Goal: Task Accomplishment & Management: Manage account settings

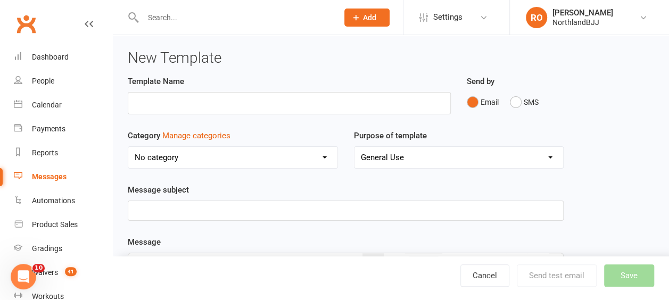
scroll to position [53, 0]
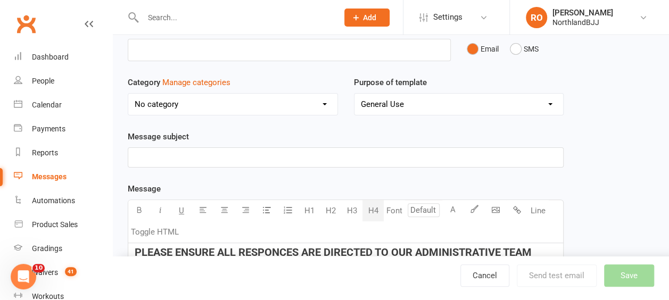
click at [225, 156] on p "﻿" at bounding box center [346, 157] width 422 height 13
click at [239, 157] on span "Northland BJJ - Join Us for The Ultimate Disco Celebration" at bounding box center [240, 158] width 210 height 10
click at [379, 159] on p "Northland BJJ - Join Us for The Ultimate Disco Celebration" at bounding box center [346, 157] width 422 height 13
click at [225, 156] on span "Northland BJJ - Join Us for The Ultimate Disco Celebration" at bounding box center [240, 158] width 210 height 10
click at [377, 154] on p "Northland BJJ - Join Us for the Ultimate Disco Celebration" at bounding box center [346, 157] width 422 height 13
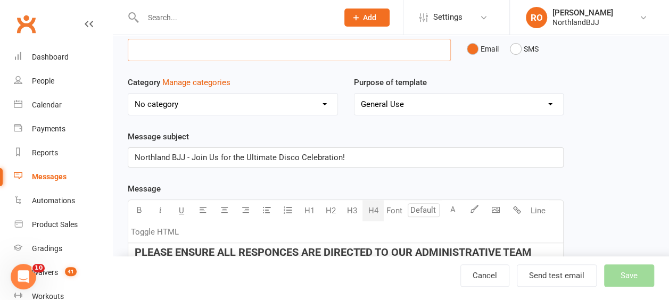
click at [145, 53] on input "text" at bounding box center [289, 50] width 323 height 22
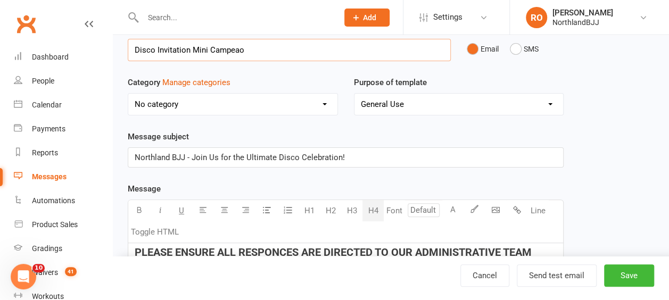
type input "Disco Invitation Mini Campeao"
click at [193, 155] on span "Northland BJJ - Join Us for the Ultimate Disco Celebration!" at bounding box center [240, 158] width 210 height 10
click at [362, 156] on span "Northland BJJ - Celebrate Your Hard Work This Term Join Us for the Ultimate Dis…" at bounding box center [306, 158] width 343 height 10
click at [473, 158] on p "Northland BJJ - Celebrate Your Hard Work This Term at Our Ultimate Disco Celebr…" at bounding box center [346, 157] width 422 height 13
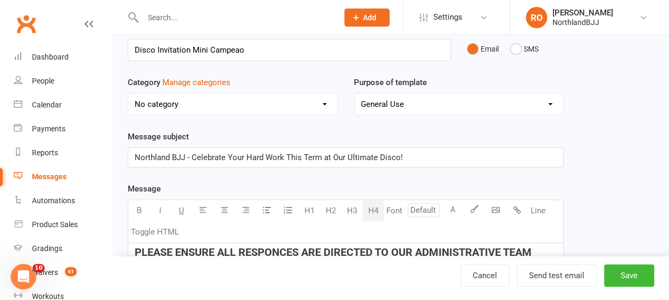
click at [345, 154] on span "Northland BJJ - Celebrate Your Hard Work This Term at Our Ultimate Disco!" at bounding box center [269, 158] width 268 height 10
click at [625, 272] on button "Save" at bounding box center [629, 276] width 50 height 22
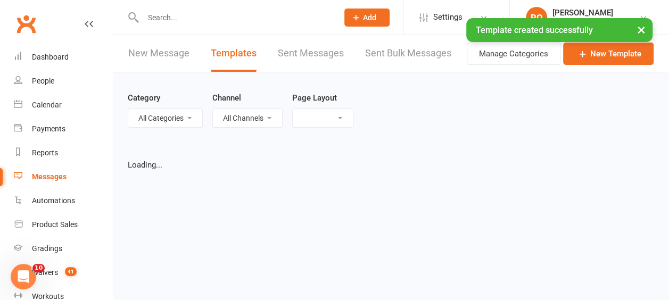
select select "list"
select select "50"
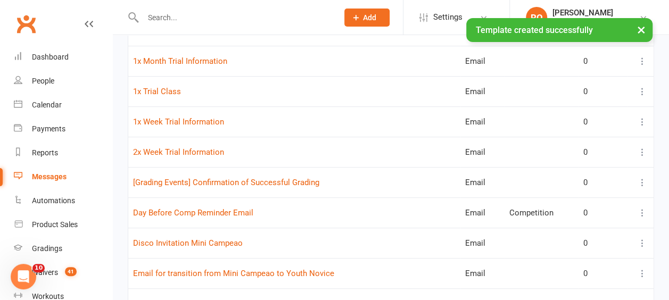
scroll to position [213, 0]
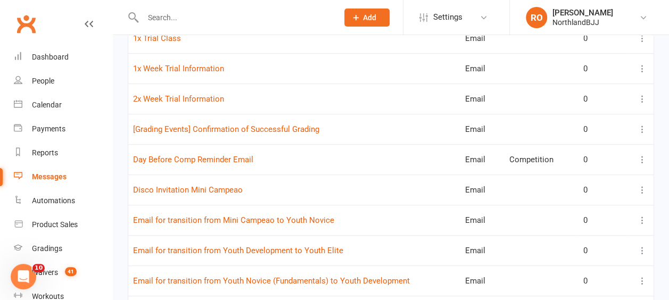
click at [643, 187] on icon at bounding box center [642, 190] width 11 height 11
click at [549, 230] on link "Edit" at bounding box center [587, 229] width 105 height 21
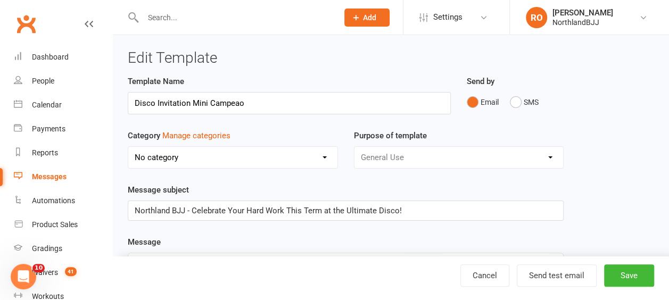
click at [261, 101] on input "Disco Invitation Mini Campeao" at bounding box center [289, 103] width 323 height 22
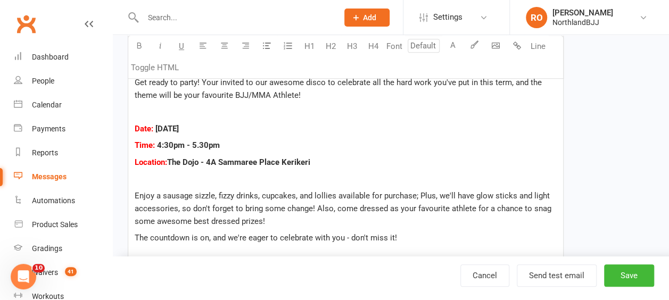
scroll to position [266, 0]
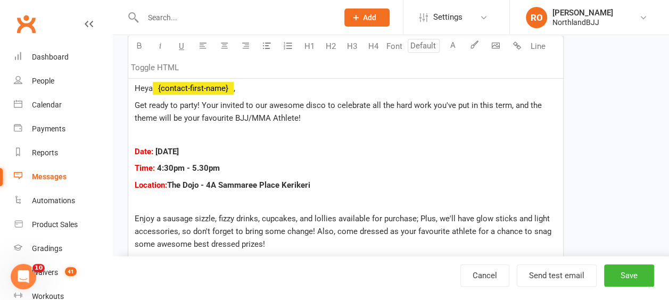
type input "Disco Invitation Youth"
click at [157, 167] on span "4:30pm - 5.30pm" at bounding box center [188, 168] width 63 height 10
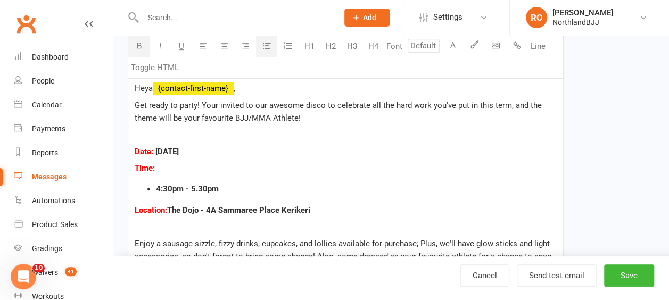
click at [265, 45] on icon "button" at bounding box center [267, 46] width 8 height 8
click at [271, 184] on li "2yr - 4yr - 4:30pm - 5.30pm" at bounding box center [356, 189] width 401 height 13
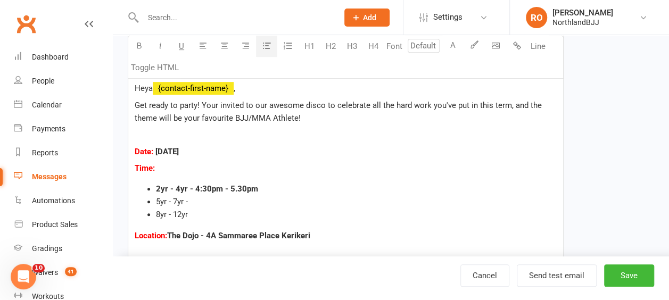
click at [201, 202] on li "5yr - 7yr -" at bounding box center [356, 201] width 401 height 13
click at [190, 187] on span "2yr - 4yr - 4:30pm - 5.30pm" at bounding box center [207, 189] width 102 height 10
click at [198, 213] on li "8yr - 12yr" at bounding box center [356, 214] width 401 height 13
click at [208, 200] on li "5yr - 7yr /" at bounding box center [356, 201] width 401 height 13
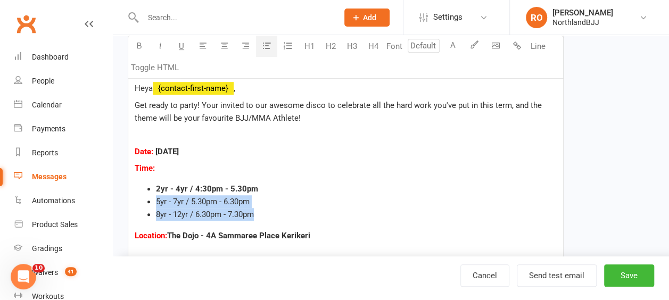
drag, startPoint x: 275, startPoint y: 213, endPoint x: 145, endPoint y: 198, distance: 130.8
click at [145, 198] on ul "2yr - 4yr / 4:30pm - 5.30pm 5yr - 7yr / 5.30pm - 6.30pm 8yr - 12yr / 6.30pm - 7…" at bounding box center [346, 202] width 422 height 38
click at [135, 47] on icon "button" at bounding box center [139, 46] width 8 height 8
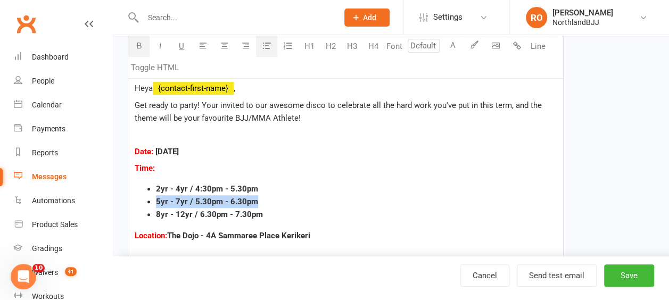
click at [339, 200] on li "5yr - 7yr / 5.30pm - 6.30pm" at bounding box center [356, 201] width 401 height 13
click at [143, 185] on ul "2yr - 4yr / 4:30pm - 5.30pm 5yr - 7yr / 5.30pm - 6.30pm 8yr - 12yr / 6.30pm - 7…" at bounding box center [346, 202] width 422 height 38
click at [167, 167] on p "Time:" at bounding box center [346, 168] width 422 height 13
click at [137, 191] on ul "2yr - 4yr / 4:30pm - 5.30pm 5yr - 7yr / 5.30pm - 6.30pm 8yr - 12yr / 6.30pm - 7…" at bounding box center [346, 202] width 422 height 38
click at [171, 168] on p "Time:" at bounding box center [346, 168] width 422 height 13
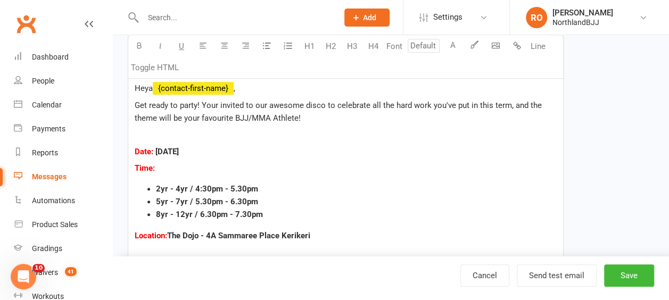
click at [360, 202] on li "5yr - 7yr / 5.30pm - 6.30pm" at bounding box center [356, 201] width 401 height 13
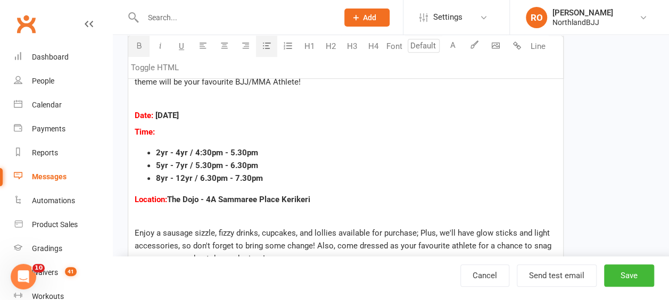
scroll to position [320, 0]
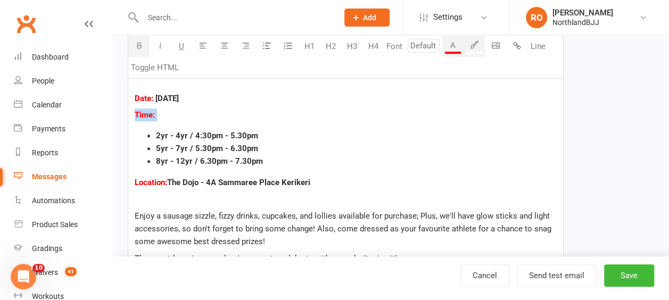
drag, startPoint x: 164, startPoint y: 113, endPoint x: 126, endPoint y: 113, distance: 38.3
click at [126, 113] on div "Template Name Disco Invitation Youth Send by Email SMS Category Manage categori…" at bounding box center [346, 134] width 452 height 756
click at [227, 45] on icon "button" at bounding box center [224, 46] width 8 height 8
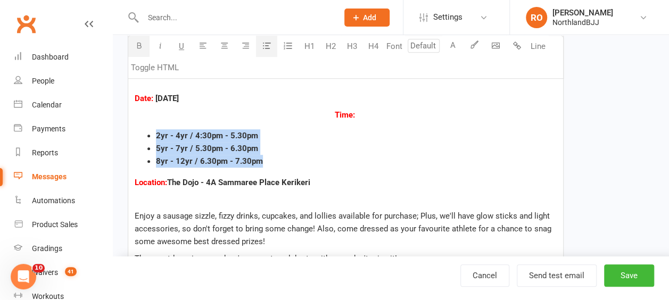
drag, startPoint x: 283, startPoint y: 158, endPoint x: 142, endPoint y: 133, distance: 143.4
click at [142, 133] on ul "2yr - 4yr / 4:30pm - 5.30pm 5yr - 7yr / 5.30pm - 6.30pm 8yr - 12yr / 6.30pm - 7…" at bounding box center [346, 148] width 422 height 38
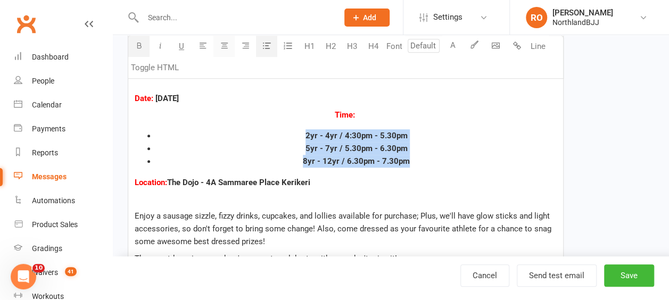
click at [223, 45] on icon "button" at bounding box center [224, 46] width 8 height 8
click at [461, 146] on li "5yr - 7yr / 5.30pm - 6.30pm" at bounding box center [356, 148] width 401 height 13
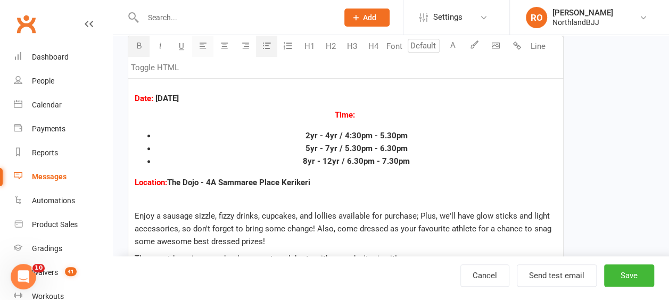
click at [207, 47] on button "button" at bounding box center [202, 46] width 21 height 21
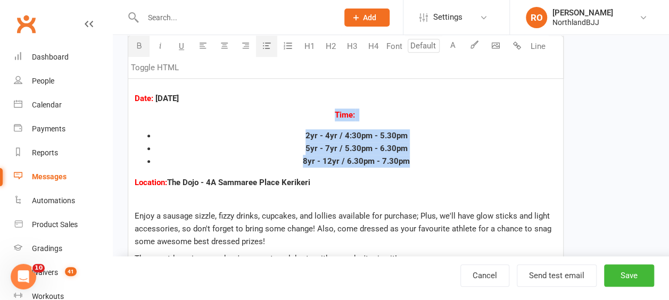
drag, startPoint x: 423, startPoint y: 163, endPoint x: 298, endPoint y: 108, distance: 136.6
click at [298, 108] on div "PLEASE ENSURE ALL RESPONCES ARE DIRECTED TO OUR ADMINISTRATIVE TEAM VIA dee@nor…" at bounding box center [345, 176] width 435 height 399
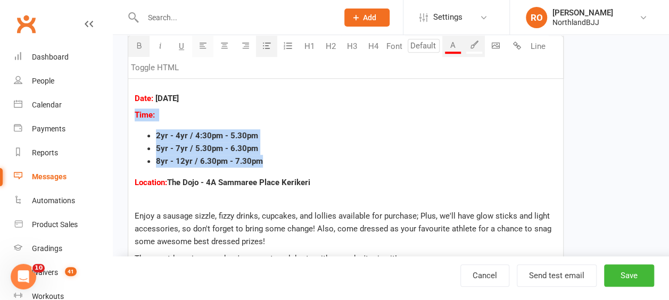
click at [203, 46] on icon "button" at bounding box center [203, 46] width 8 height 8
click at [354, 136] on li "2yr - 4yr / 4:30pm - 5.30pm" at bounding box center [356, 135] width 401 height 13
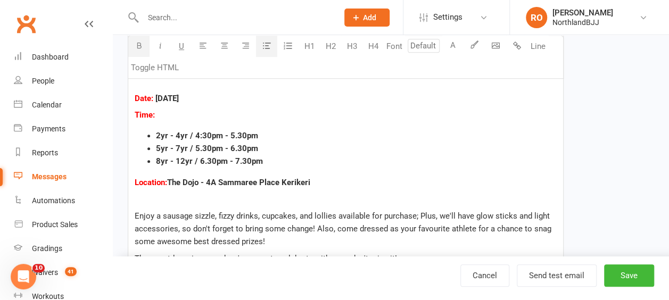
scroll to position [266, 0]
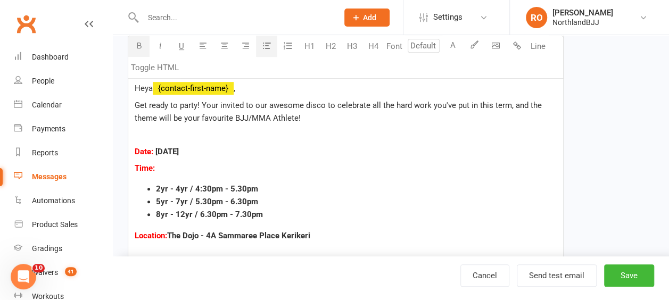
click at [179, 199] on span "5yr - 7yr / 5.30pm - 6.30pm" at bounding box center [207, 202] width 102 height 10
click at [160, 212] on span "8yr - 12yr / 6.30pm - 7.30pm" at bounding box center [209, 215] width 107 height 10
click at [311, 218] on li "9yr - 12yr / 6.30pm - 7.30pm" at bounding box center [356, 214] width 401 height 13
drag, startPoint x: 152, startPoint y: 152, endPoint x: 126, endPoint y: 149, distance: 26.2
click at [126, 149] on div "Template Name Disco Invitation Youth Send by Email SMS Category Manage categori…" at bounding box center [346, 187] width 452 height 756
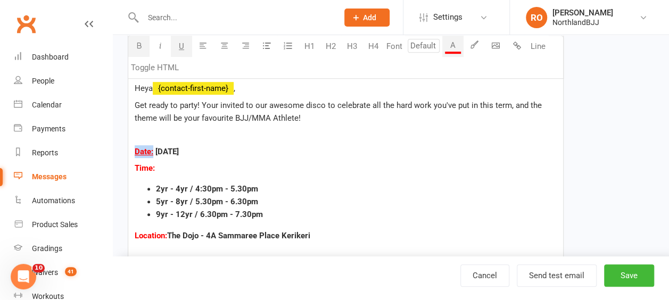
click at [184, 43] on span "U" at bounding box center [181, 47] width 5 height 10
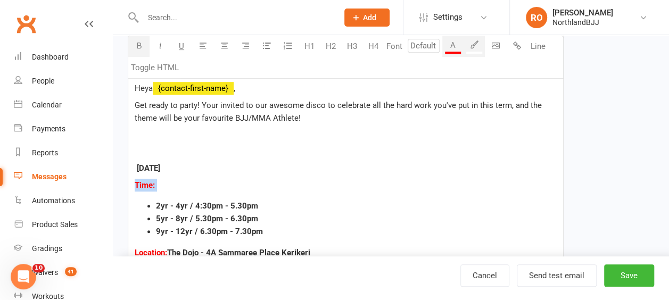
drag, startPoint x: 161, startPoint y: 180, endPoint x: 126, endPoint y: 187, distance: 35.8
click at [126, 187] on div "Template Name Disco Invitation Youth Send by Email SMS Category Manage categori…" at bounding box center [346, 195] width 452 height 773
copy p "Time:"
click at [148, 150] on p "﻿" at bounding box center [346, 151] width 422 height 13
drag, startPoint x: 167, startPoint y: 149, endPoint x: 141, endPoint y: 152, distance: 26.3
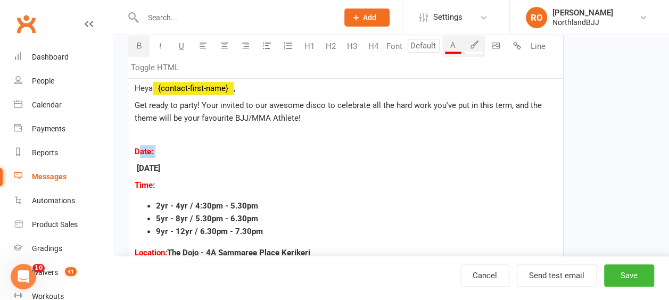
click at [141, 152] on p "Date:" at bounding box center [346, 151] width 422 height 13
click at [138, 148] on span "Date:" at bounding box center [144, 152] width 19 height 10
click at [168, 147] on p "Date:" at bounding box center [346, 151] width 422 height 13
drag, startPoint x: 165, startPoint y: 150, endPoint x: 125, endPoint y: 45, distance: 112.1
click at [108, 136] on ui-view "Prospect Member Non-attending contact Class / event Appointment Grading event T…" at bounding box center [334, 162] width 669 height 853
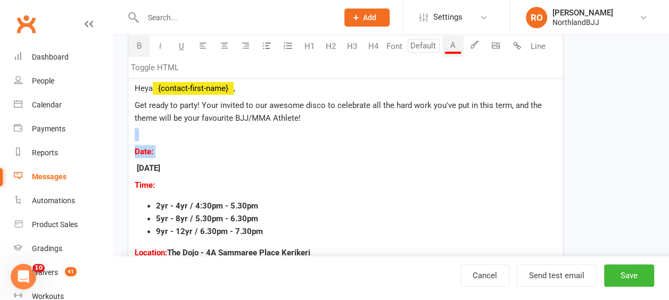
click at [155, 151] on span at bounding box center [154, 152] width 2 height 10
drag, startPoint x: 164, startPoint y: 146, endPoint x: 178, endPoint y: 63, distance: 84.7
click at [120, 146] on div "Template Name Disco Invitation Youth Send by Email SMS Category Manage categori…" at bounding box center [346, 195] width 452 height 773
click at [183, 45] on span "U" at bounding box center [181, 47] width 5 height 10
click at [228, 46] on button "button" at bounding box center [224, 46] width 21 height 21
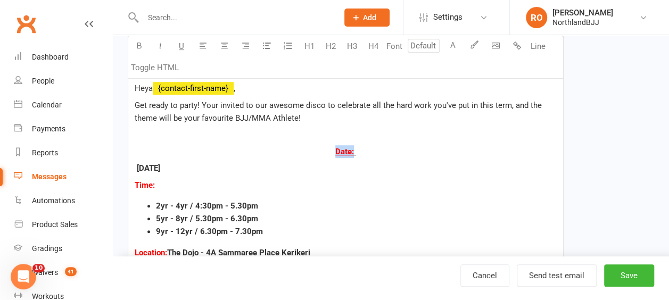
drag, startPoint x: 211, startPoint y: 165, endPoint x: 121, endPoint y: 147, distance: 91.8
click at [119, 162] on div "Edit Template Template Name Disco Invitation Youth Send by Email SMS Category M…" at bounding box center [391, 179] width 557 height 821
click at [226, 44] on icon "button" at bounding box center [224, 46] width 8 height 8
click at [460, 174] on div "PLEASE ENSURE ALL RESPONCES ARE DIRECTED TO OUR ADMINISTRATIVE TEAM VIA dee@nor…" at bounding box center [345, 238] width 435 height 416
drag, startPoint x: 169, startPoint y: 179, endPoint x: 130, endPoint y: 182, distance: 38.9
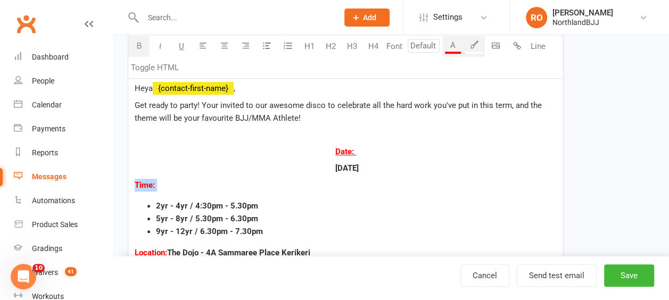
click at [130, 182] on div "PLEASE ENSURE ALL RESPONCES ARE DIRECTED TO OUR ADMINISTRATIVE TEAM VIA dee@nor…" at bounding box center [345, 238] width 435 height 416
click at [228, 47] on button "button" at bounding box center [224, 46] width 21 height 21
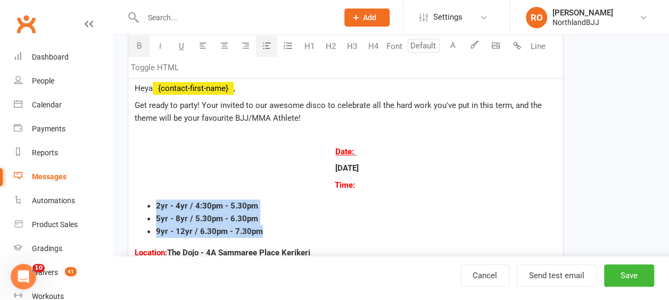
drag, startPoint x: 283, startPoint y: 230, endPoint x: 138, endPoint y: 187, distance: 150.6
click at [129, 195] on div "PLEASE ENSURE ALL RESPONCES ARE DIRECTED TO OUR ADMINISTRATIVE TEAM VIA dee@nor…" at bounding box center [345, 238] width 435 height 416
click at [228, 47] on button "button" at bounding box center [224, 46] width 21 height 21
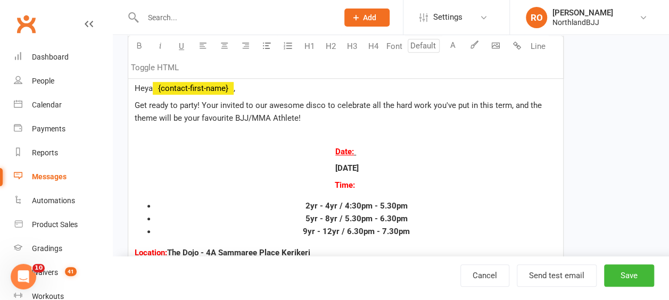
click at [465, 185] on p "Time:" at bounding box center [346, 185] width 422 height 13
click at [161, 233] on li "9yr - 12yr / 6.30pm - 7.30pm" at bounding box center [356, 231] width 401 height 13
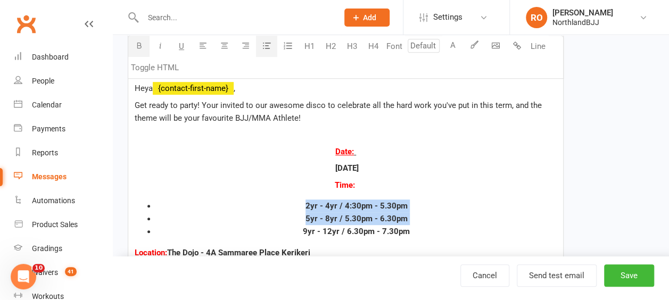
drag, startPoint x: 161, startPoint y: 229, endPoint x: 151, endPoint y: 195, distance: 35.4
click at [151, 195] on div "PLEASE ENSURE ALL RESPONCES ARE DIRECTED TO OUR ADMINISTRATIVE TEAM VIA dee@nor…" at bounding box center [345, 238] width 435 height 416
click at [274, 225] on li "9yr - 12yr / 6.30pm - 7.30pm" at bounding box center [356, 231] width 401 height 13
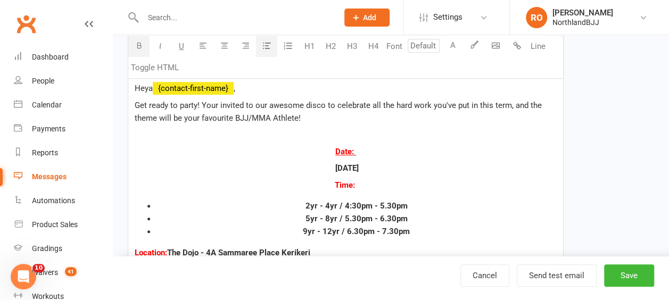
click at [165, 228] on li "9yr - 12yr / 6.30pm - 7.30pm" at bounding box center [356, 231] width 401 height 13
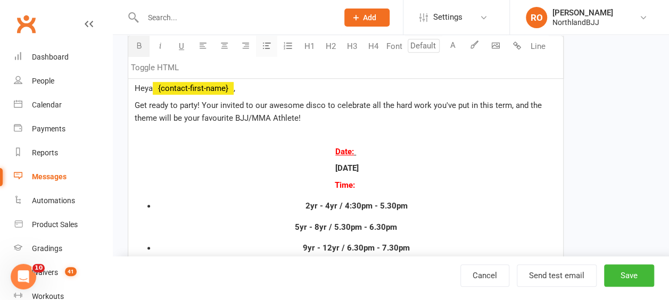
click at [273, 45] on button "button" at bounding box center [266, 46] width 21 height 21
click at [223, 247] on li "9yr - 12yr / 6.30pm - 7.30pm" at bounding box center [356, 248] width 401 height 13
click at [268, 45] on icon "button" at bounding box center [267, 46] width 8 height 8
click at [214, 203] on li "2yr - 4yr / 4:30pm - 5.30pm" at bounding box center [356, 206] width 401 height 13
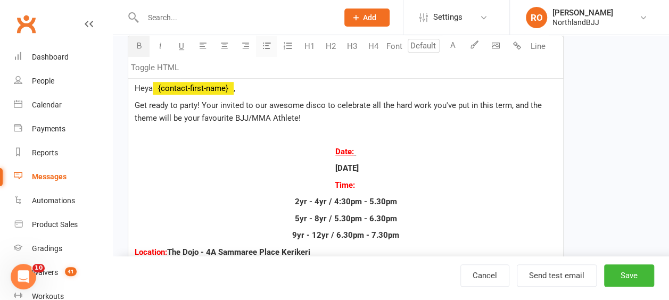
click at [258, 47] on button "button" at bounding box center [266, 46] width 21 height 21
click at [442, 189] on p "Time:" at bounding box center [346, 185] width 422 height 13
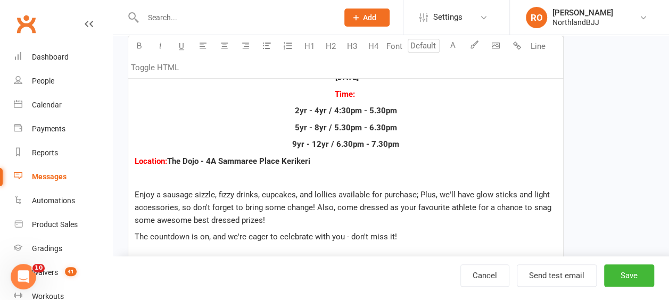
scroll to position [373, 0]
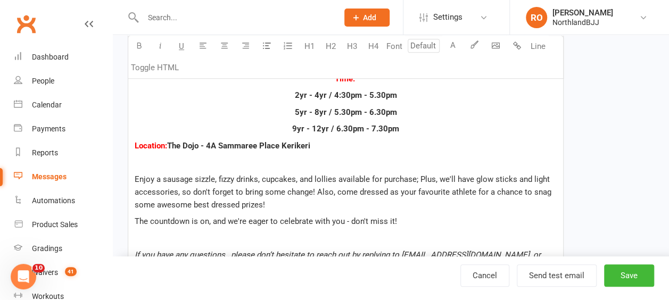
click at [169, 143] on span "The Dojo - 4A Sammaree Place Kerikeri" at bounding box center [238, 146] width 143 height 10
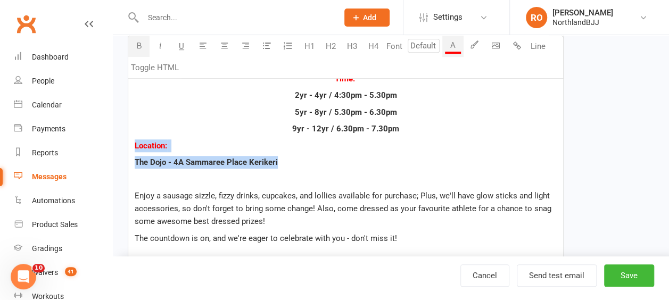
drag, startPoint x: 299, startPoint y: 161, endPoint x: 129, endPoint y: 136, distance: 172.2
click at [129, 136] on div "PLEASE ENSURE ALL RESPONCES ARE DIRECTED TO OUR ADMINISTRATIVE TEAM VIA dee@nor…" at bounding box center [345, 140] width 435 height 432
click at [225, 44] on icon "button" at bounding box center [224, 46] width 8 height 8
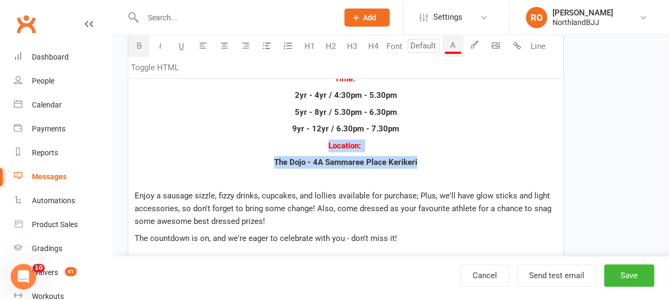
click at [472, 142] on p "Location:" at bounding box center [346, 146] width 422 height 13
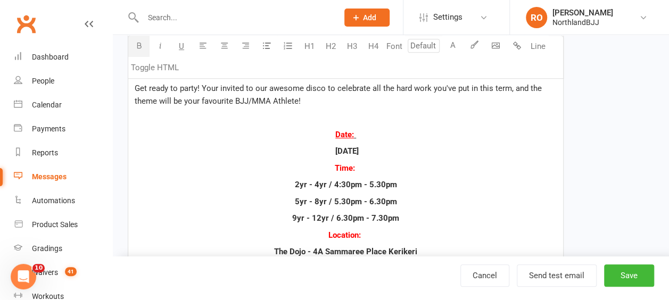
scroll to position [266, 0]
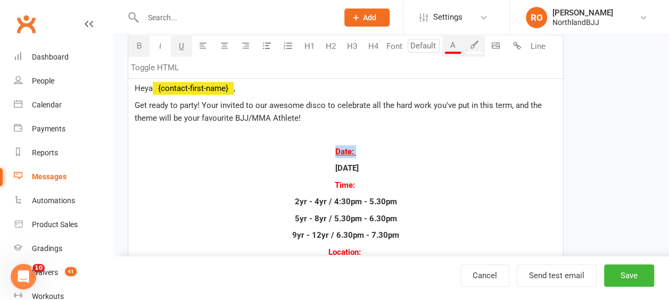
drag, startPoint x: 367, startPoint y: 144, endPoint x: 312, endPoint y: 142, distance: 54.9
click at [313, 148] on p "Date:" at bounding box center [346, 151] width 422 height 13
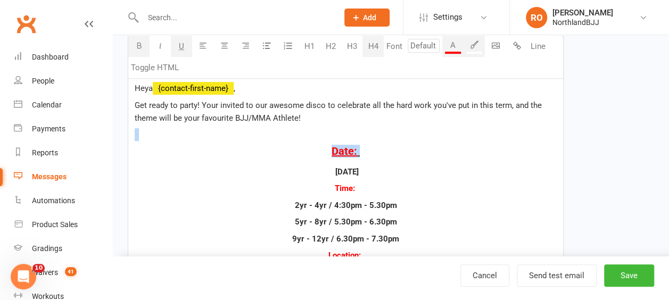
click at [375, 43] on button "H4" at bounding box center [373, 46] width 21 height 21
click at [445, 166] on p "Saturday, 4th October" at bounding box center [346, 172] width 422 height 13
drag, startPoint x: 351, startPoint y: 186, endPoint x: 308, endPoint y: 162, distance: 49.1
click at [307, 175] on div "PLEASE ENSURE ALL RESPONCES ARE DIRECTED TO OUR ADMINISTRATIVE TEAM VIA dee@nor…" at bounding box center [345, 248] width 435 height 436
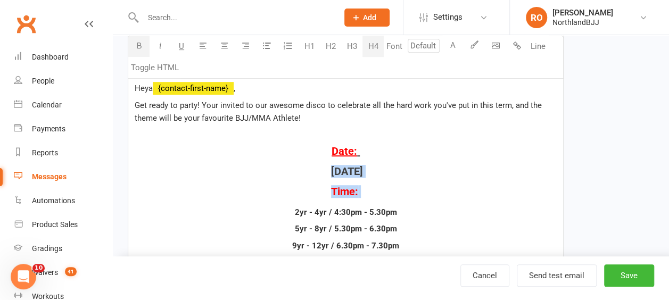
click at [370, 48] on button "H4" at bounding box center [373, 46] width 21 height 21
click at [418, 166] on h4 "Saturday, 4th October" at bounding box center [346, 172] width 422 height 12
click at [421, 170] on h4 "Saturday, 4th October" at bounding box center [346, 172] width 422 height 12
drag, startPoint x: 415, startPoint y: 163, endPoint x: 334, endPoint y: 61, distance: 130.8
click at [281, 160] on div "PLEASE ENSURE ALL RESPONCES ARE DIRECTED TO OUR ADMINISTRATIVE TEAM VIA dee@nor…" at bounding box center [345, 251] width 435 height 443
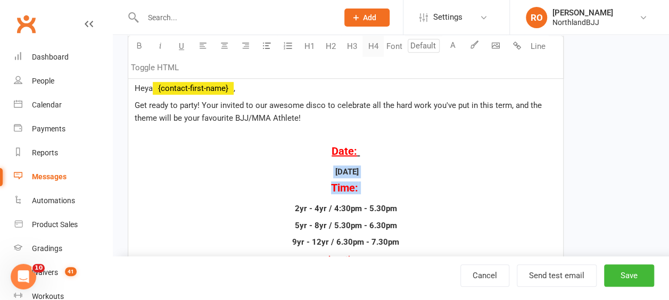
click at [370, 48] on button "H4" at bounding box center [373, 46] width 21 height 21
click at [475, 166] on p "Saturday, 4th October" at bounding box center [346, 172] width 422 height 13
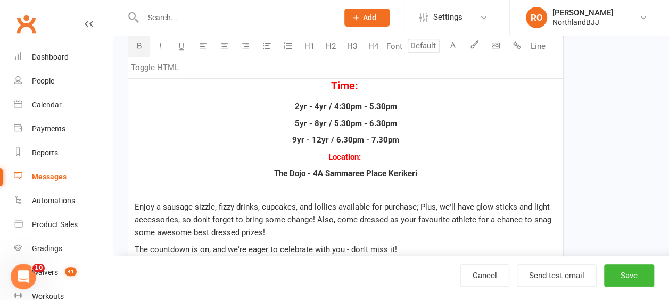
scroll to position [373, 0]
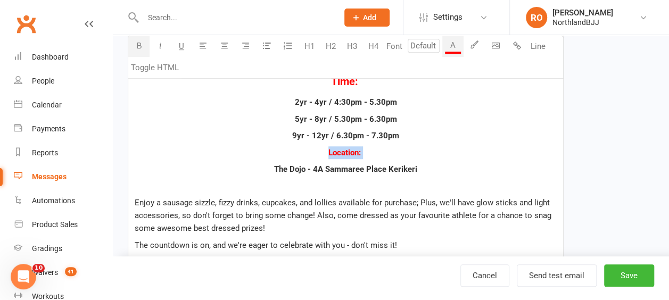
drag, startPoint x: 371, startPoint y: 148, endPoint x: 330, endPoint y: 120, distance: 49.9
click at [324, 152] on p "Location:" at bounding box center [346, 152] width 422 height 13
click at [356, 47] on button "H3" at bounding box center [351, 46] width 21 height 21
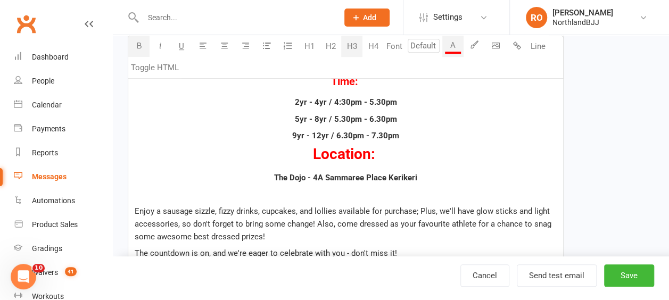
click at [429, 165] on div "PLEASE ENSURE ALL RESPONCES ARE DIRECTED TO OUR ADMINISTRATIVE TEAM VIA dee@nor…" at bounding box center [345, 147] width 435 height 447
drag, startPoint x: 389, startPoint y: 152, endPoint x: 274, endPoint y: 147, distance: 115.2
click at [274, 148] on h3 "Location:" at bounding box center [346, 154] width 422 height 17
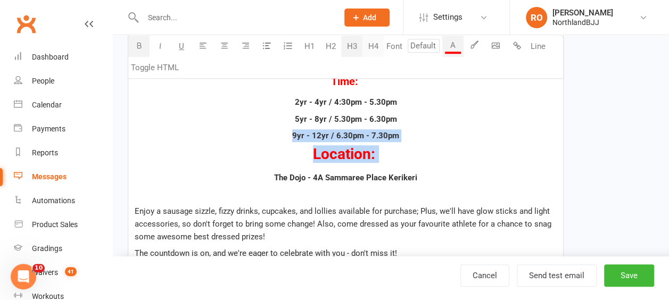
click at [370, 51] on button "H4" at bounding box center [373, 46] width 21 height 21
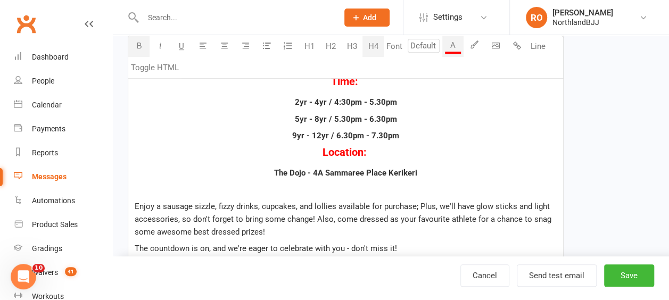
click at [454, 115] on p "5yr - 8yr / 5.30pm - 6.30pm" at bounding box center [346, 119] width 422 height 13
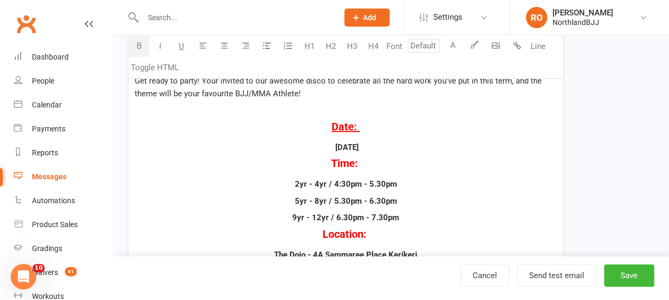
scroll to position [266, 0]
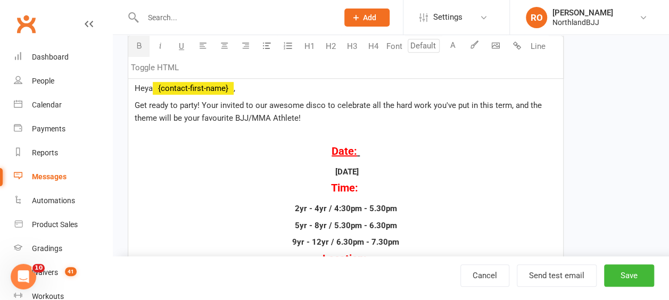
click at [385, 145] on h4 "Date:" at bounding box center [346, 151] width 422 height 12
click at [454, 162] on div "PLEASE ENSURE ALL RESPONCES ARE DIRECTED TO OUR ADMINISTRATIVE TEAM VIA dee@nor…" at bounding box center [345, 251] width 435 height 443
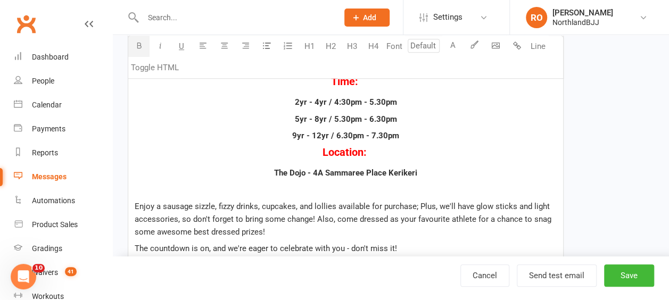
scroll to position [320, 0]
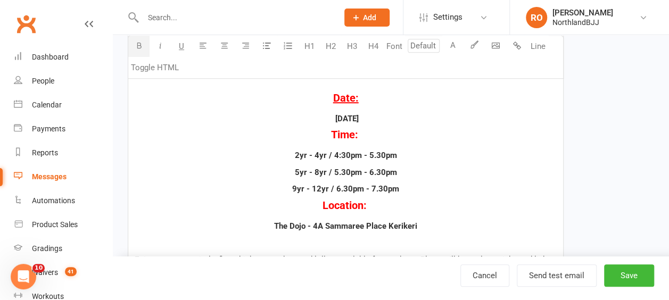
click at [332, 151] on span "2yr - 4yr / 4:30pm - 5.30pm" at bounding box center [346, 156] width 102 height 10
click at [268, 46] on icon "button" at bounding box center [267, 46] width 8 height 8
click at [271, 48] on button "button" at bounding box center [266, 46] width 21 height 21
click at [520, 178] on div "PLEASE ENSURE ALL RESPONCES ARE DIRECTED TO OUR ADMINISTRATIVE TEAM VIA dee@nor…" at bounding box center [345, 198] width 435 height 443
click at [365, 153] on span "2yr - 4yr - 4:30pm - 5.30pm" at bounding box center [346, 156] width 102 height 10
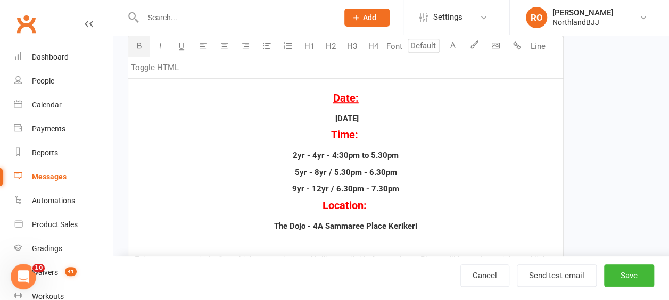
click at [364, 171] on span "5yr - 8yr / 5.30pm - 6.30pm" at bounding box center [346, 173] width 102 height 10
click at [367, 154] on span "2yr - 4yr - 4:30pm to 5.30pm" at bounding box center [346, 156] width 106 height 10
click at [329, 156] on span "2yr - 4yr - 4:30pm - 5.30pm" at bounding box center [346, 156] width 102 height 10
click at [447, 145] on div "PLEASE ENSURE ALL RESPONCES ARE DIRECTED TO OUR ADMINISTRATIVE TEAM VIA dee@nor…" at bounding box center [345, 198] width 435 height 443
click at [320, 187] on span "9yr - 12yr / 6.30pm - 7.30pm" at bounding box center [345, 189] width 107 height 10
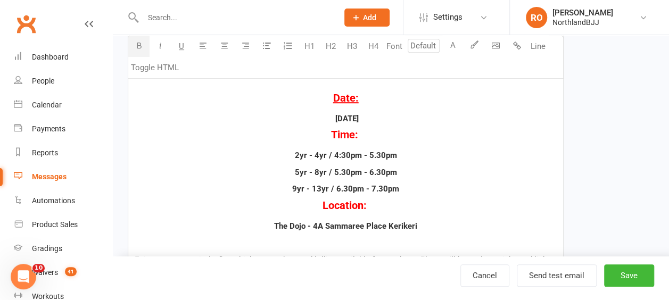
click at [511, 177] on p "5yr - 8yr / 5.30pm - 6.30pm" at bounding box center [346, 172] width 422 height 13
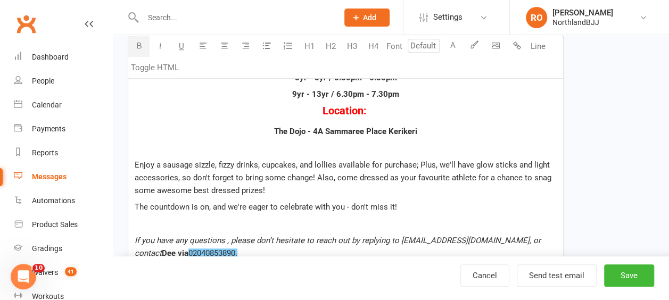
scroll to position [426, 0]
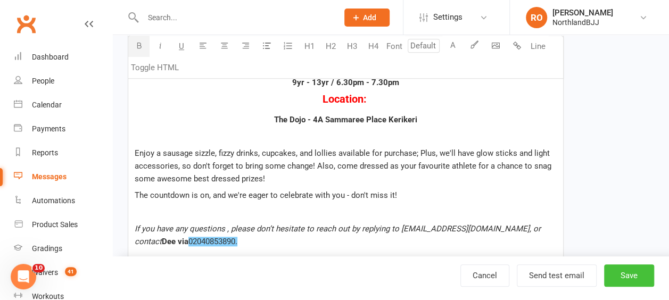
click at [627, 274] on button "Save" at bounding box center [629, 276] width 50 height 22
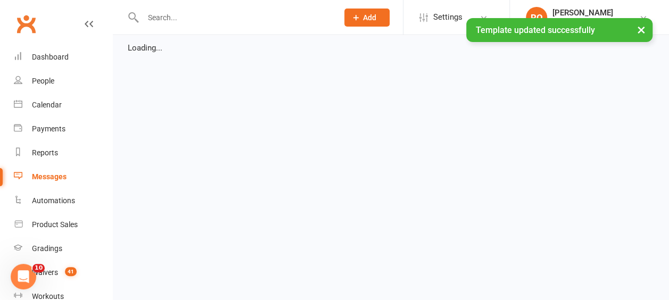
select select "list"
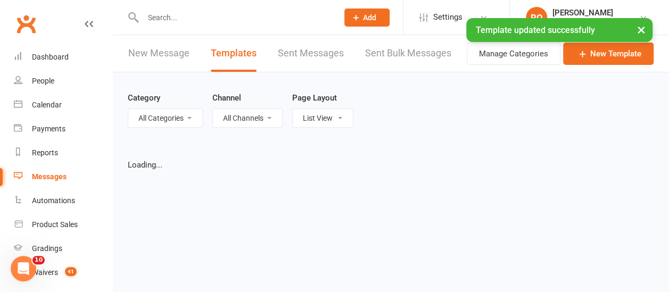
select select "50"
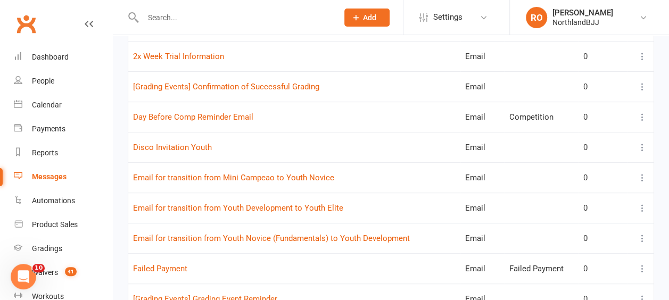
scroll to position [202, 0]
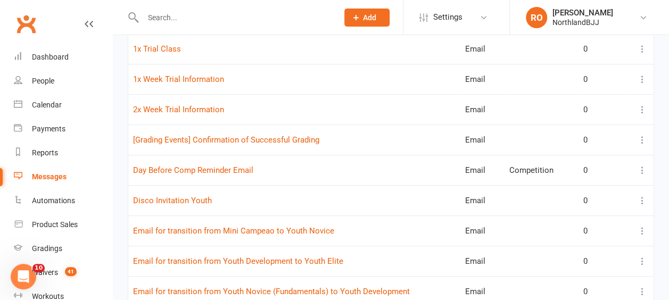
click at [644, 198] on icon at bounding box center [642, 200] width 11 height 11
click at [567, 238] on link "Edit" at bounding box center [587, 240] width 105 height 21
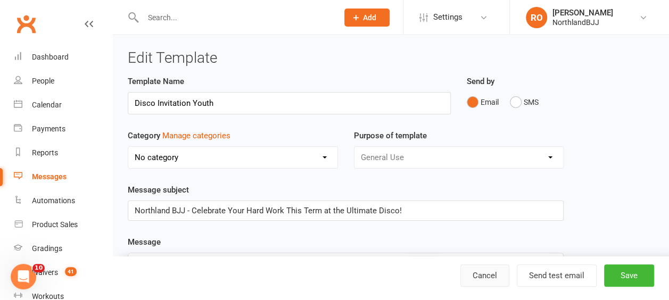
click at [494, 275] on link "Cancel" at bounding box center [485, 276] width 49 height 22
select select "50"
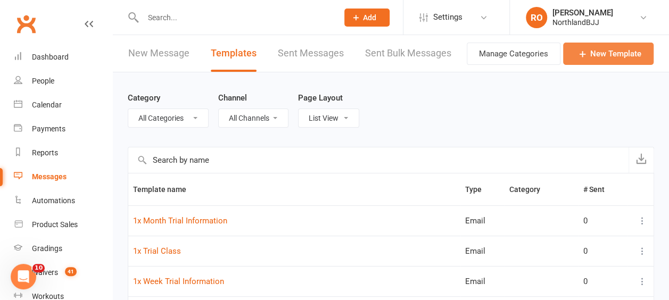
click at [611, 55] on link "New Template" at bounding box center [608, 54] width 91 height 22
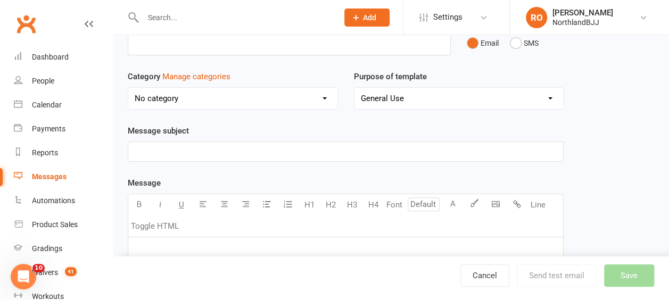
scroll to position [160, 0]
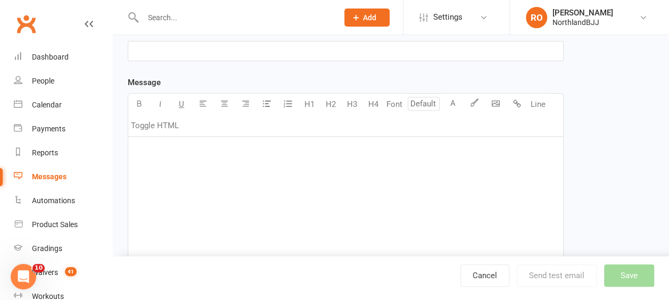
click at [174, 160] on div "﻿" at bounding box center [345, 217] width 435 height 160
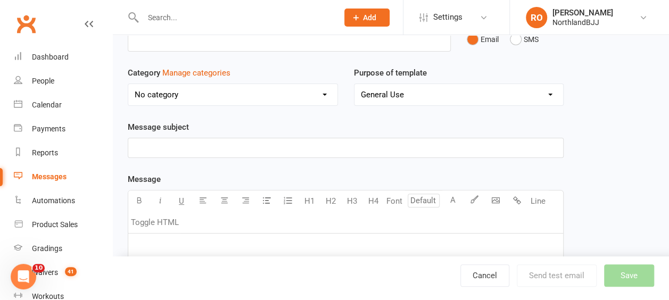
scroll to position [53, 0]
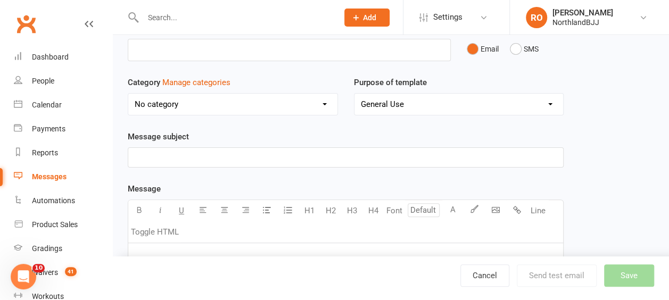
click at [169, 169] on div "Template Name Send by Email SMS Category Manage categories No category Class Ch…" at bounding box center [346, 273] width 436 height 502
click at [169, 160] on p "﻿" at bounding box center [346, 157] width 422 height 13
click at [420, 154] on p "NorrthlandBJJ! Improtant Update: School Holiday Timetable Changes" at bounding box center [346, 157] width 422 height 13
click at [161, 156] on span "NorrthlandBJJ! Important Update: School Holiday Timetable Changes" at bounding box center [258, 158] width 247 height 10
click at [415, 159] on p "NorrthlandBJJ! Important Update: School Holiday Timetable Changes" at bounding box center [346, 157] width 422 height 13
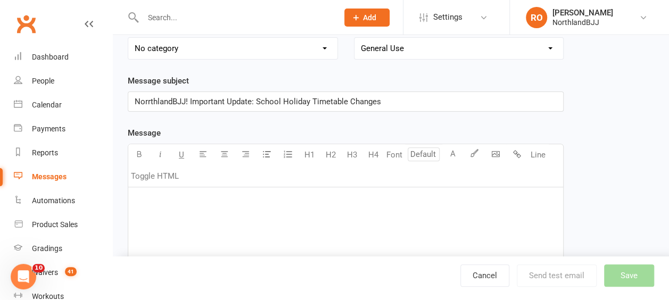
scroll to position [160, 0]
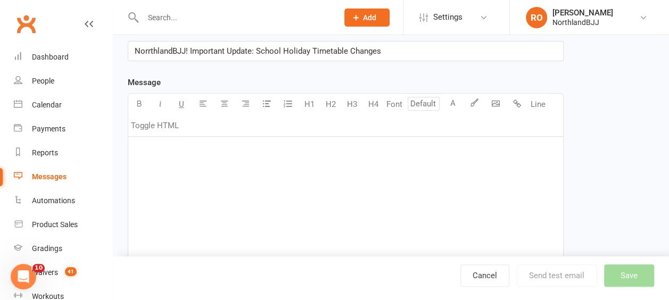
click at [163, 156] on div "﻿" at bounding box center [345, 217] width 435 height 160
click at [188, 169] on span "We hope youre enjoying the" at bounding box center [184, 167] width 98 height 10
drag, startPoint x: 241, startPoint y: 168, endPoint x: 89, endPoint y: 157, distance: 151.7
click at [89, 157] on ui-view "Prospect Member Non-attending contact Class / event Appointment Grading event T…" at bounding box center [334, 142] width 669 height 598
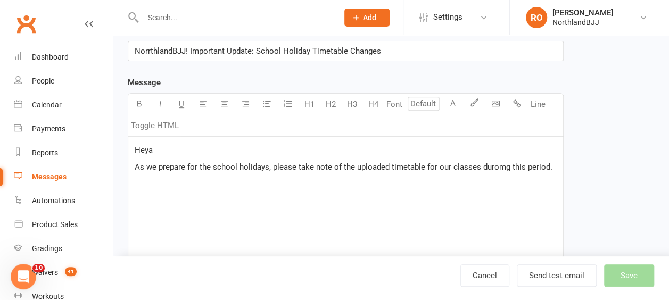
drag, startPoint x: 493, startPoint y: 165, endPoint x: 508, endPoint y: 197, distance: 35.0
click at [508, 199] on div "Heya As we prepare for the school holidays, please take note of the uploaded ti…" at bounding box center [345, 217] width 435 height 160
click at [406, 212] on div "Heya As we prepare for the school holidays, please take note of the uploaded ti…" at bounding box center [345, 217] width 435 height 160
click at [547, 165] on p "As we prepare for the school holidays, please take note of the uploaded timetab…" at bounding box center [346, 167] width 422 height 13
drag, startPoint x: 232, startPoint y: 184, endPoint x: 196, endPoint y: 121, distance: 73.0
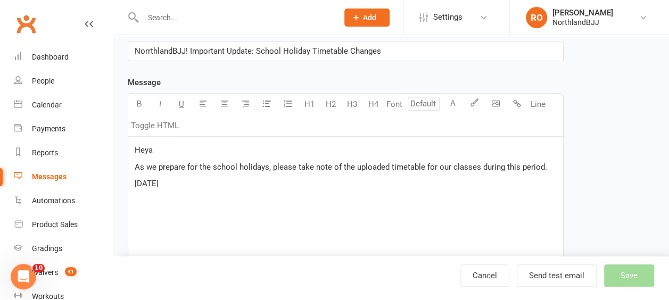
click at [121, 179] on div "Template Name Send by Email SMS Category Manage categories No category Class Ch…" at bounding box center [346, 173] width 452 height 517
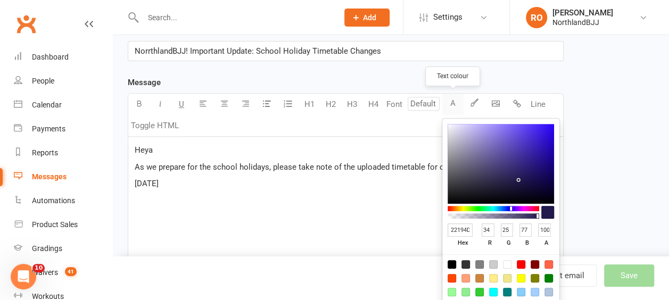
click at [450, 103] on button "A" at bounding box center [453, 104] width 21 height 21
click at [521, 261] on div at bounding box center [521, 264] width 9 height 9
type input "FF0000"
type input "255"
type input "0"
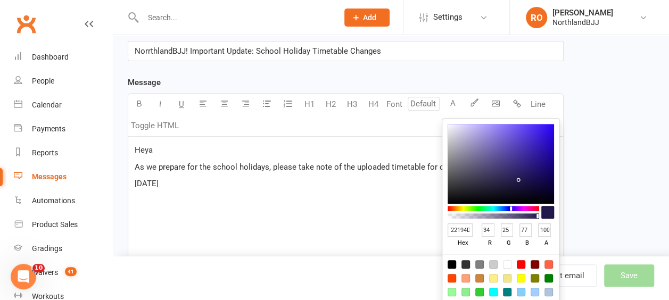
type input "0"
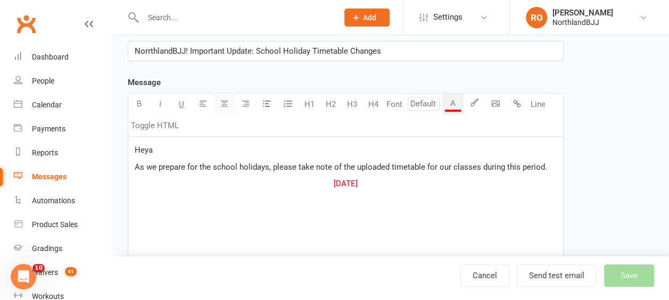
click at [223, 102] on icon "button" at bounding box center [224, 104] width 8 height 8
drag, startPoint x: 403, startPoint y: 184, endPoint x: 242, endPoint y: 176, distance: 161.0
click at [242, 179] on p "[DATE]" at bounding box center [346, 183] width 422 height 13
click at [141, 105] on icon "button" at bounding box center [139, 104] width 8 height 8
click at [415, 189] on p "[DATE]" at bounding box center [346, 183] width 422 height 13
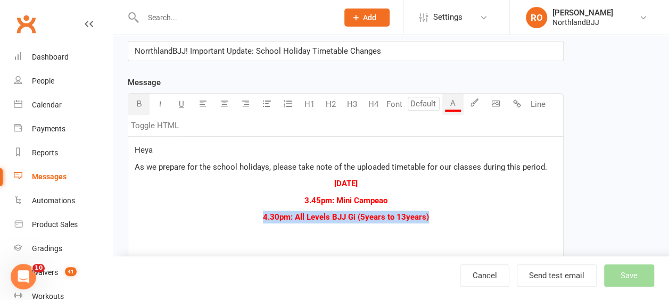
drag, startPoint x: 441, startPoint y: 214, endPoint x: 258, endPoint y: 207, distance: 183.9
click at [258, 207] on div "Heya As we prepare for the school holidays, please take note of the uploaded ti…" at bounding box center [345, 217] width 435 height 160
click at [460, 216] on p "4.30pm: All Levels BJJ Gi (5years to 13years)" at bounding box center [346, 217] width 422 height 13
click at [451, 213] on p "4.30pm: All Levels BJJ Gi (5years to 13years)" at bounding box center [346, 217] width 422 height 13
drag, startPoint x: 431, startPoint y: 213, endPoint x: 261, endPoint y: 197, distance: 170.6
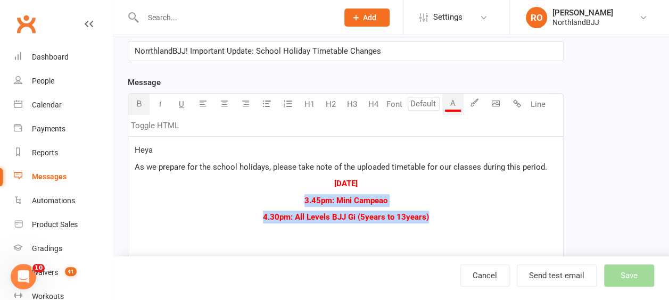
click at [261, 197] on div "Heya As we prepare for the school holidays, please take note of the uploaded ti…" at bounding box center [345, 217] width 435 height 160
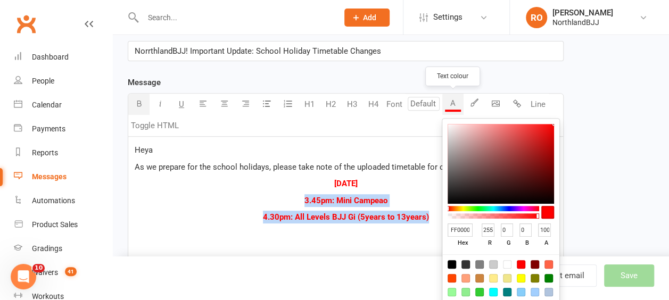
click at [454, 104] on button "A" at bounding box center [453, 104] width 21 height 21
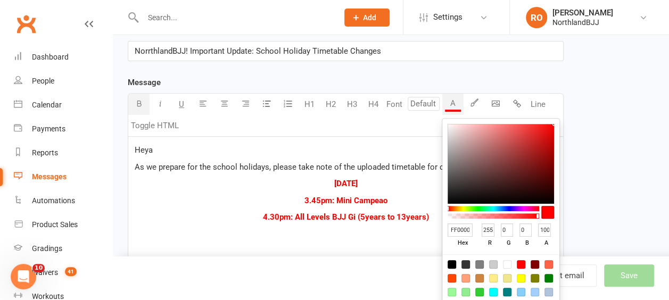
click at [452, 262] on div at bounding box center [452, 264] width 9 height 9
type input "000000"
type input "0"
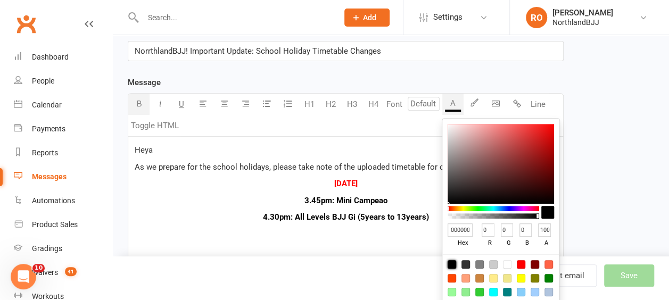
click at [414, 188] on p "[DATE]" at bounding box center [346, 183] width 422 height 13
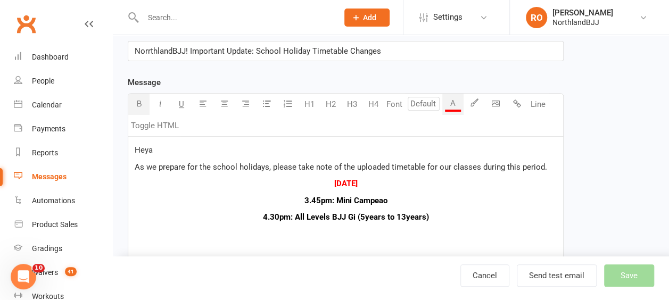
click at [441, 215] on p "4.30pm: All Levels BJJ Gi (5years to 13years)" at bounding box center [346, 217] width 422 height 13
click at [293, 180] on p "[DATE]" at bounding box center [346, 183] width 422 height 13
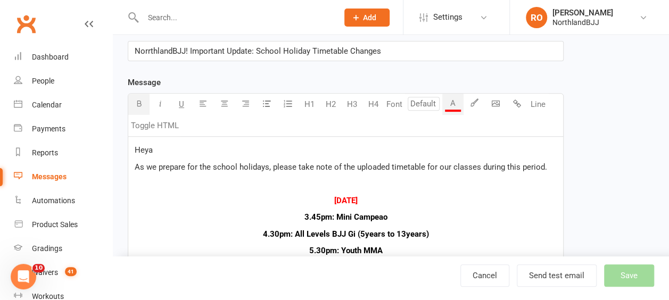
drag, startPoint x: 396, startPoint y: 199, endPoint x: 314, endPoint y: 162, distance: 90.1
click at [287, 195] on p "[DATE]" at bounding box center [346, 200] width 422 height 13
click at [379, 103] on button "H4" at bounding box center [373, 104] width 21 height 21
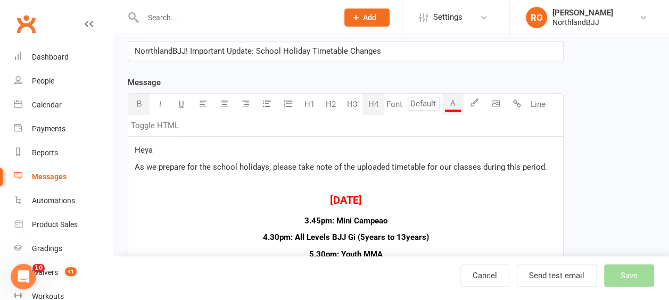
click at [447, 212] on div "Heya As we prepare for the school holidays, please take note of the uploaded ti…" at bounding box center [345, 217] width 435 height 160
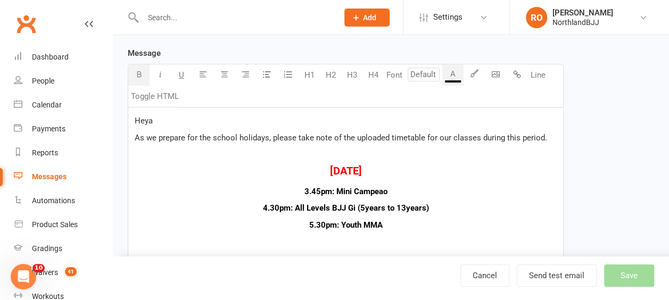
scroll to position [213, 0]
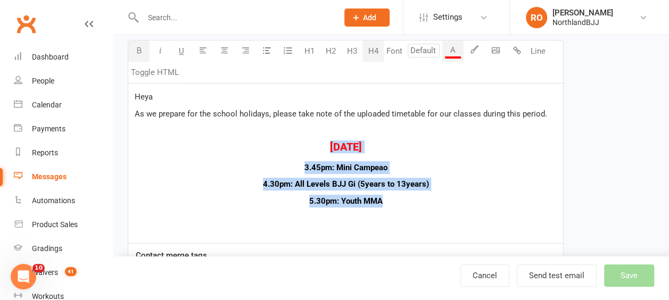
drag, startPoint x: 405, startPoint y: 198, endPoint x: 263, endPoint y: 142, distance: 153.3
click at [248, 142] on div "Heya As we prepare for the school holidays, please take note of the uploaded ti…" at bounding box center [345, 164] width 435 height 160
copy div "Tuesday, 23rd September 3.45pm: Mini Campeao 4.30pm: All Levels BJJ Gi (5years …"
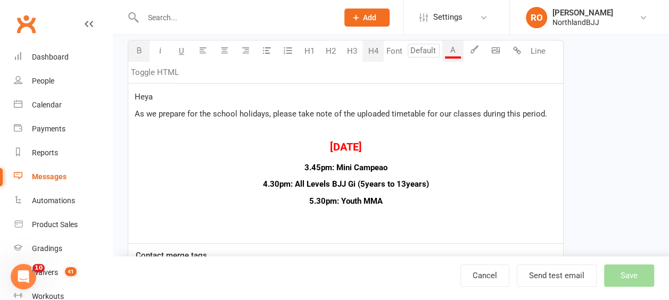
click at [415, 207] on div "Heya As we prepare for the school holidays, please take note of the uploaded ti…" at bounding box center [345, 164] width 435 height 160
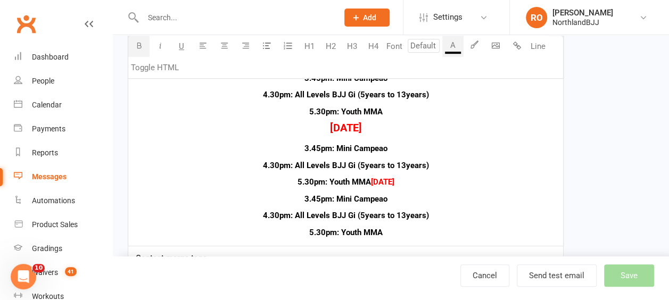
scroll to position [320, 0]
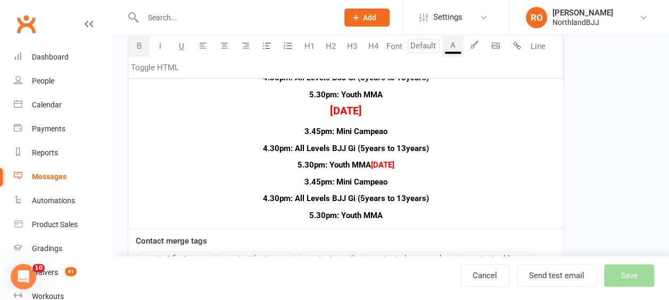
click at [371, 160] on span "[DATE]" at bounding box center [382, 165] width 23 height 10
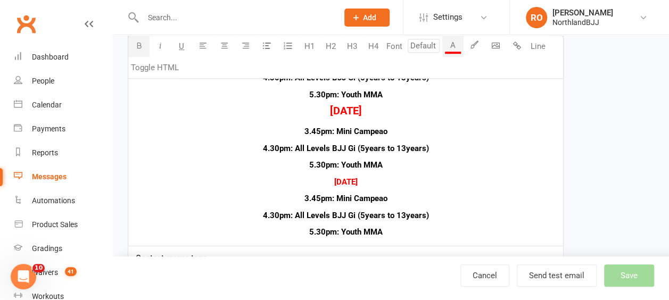
drag, startPoint x: 412, startPoint y: 179, endPoint x: 270, endPoint y: 141, distance: 147.3
click at [248, 171] on div "Heya As we prepare for the school holidays, please take note of the uploaded ti…" at bounding box center [345, 111] width 435 height 269
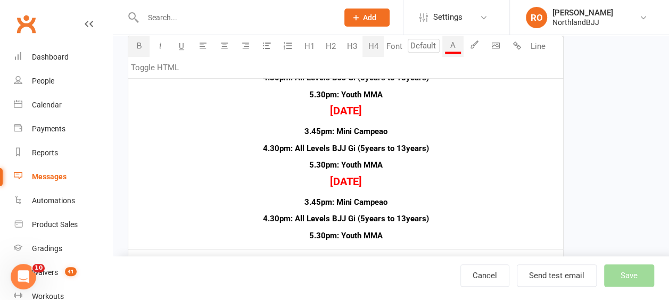
click at [367, 46] on button "H4" at bounding box center [373, 46] width 21 height 21
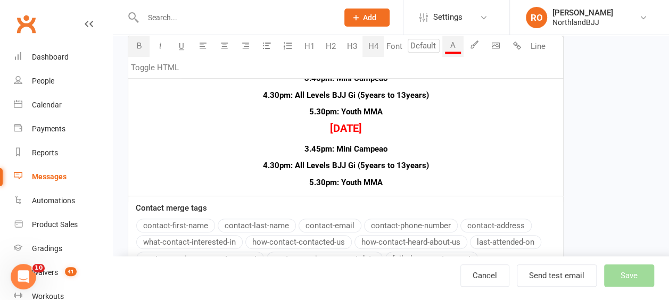
scroll to position [266, 0]
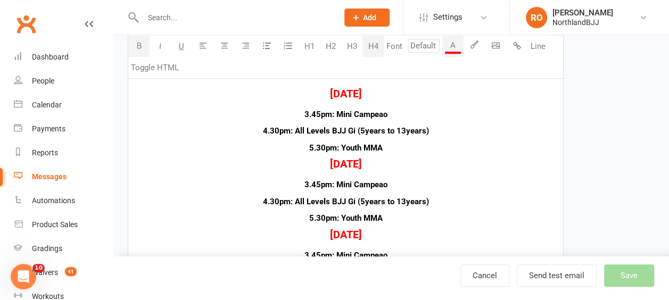
click at [397, 147] on p "5.30pm: Youth MMA" at bounding box center [346, 148] width 422 height 13
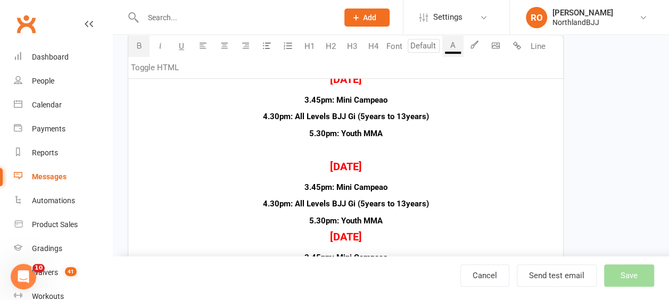
scroll to position [320, 0]
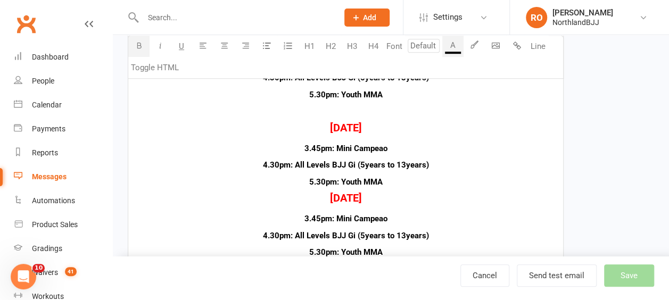
click at [405, 179] on p "5.30pm: Youth MMA" at bounding box center [346, 182] width 422 height 13
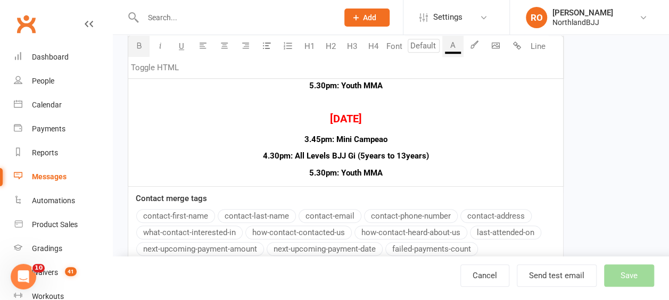
scroll to position [426, 0]
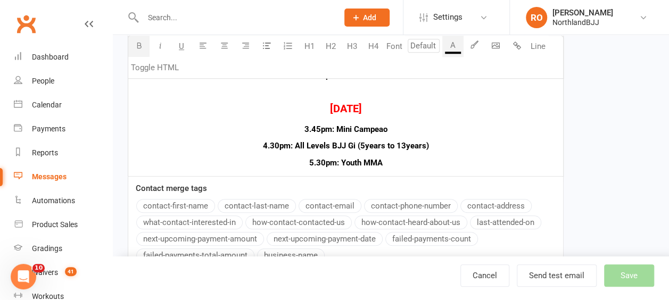
click at [411, 157] on p "5.30pm: Youth MMA" at bounding box center [346, 163] width 422 height 13
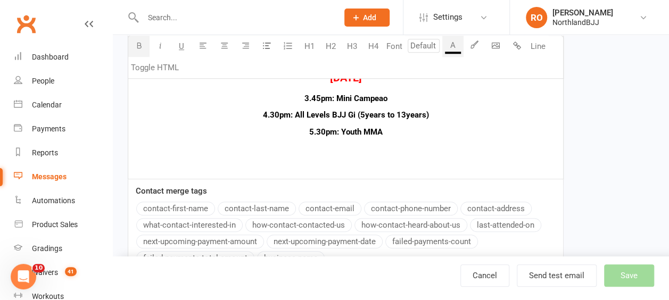
scroll to position [479, 0]
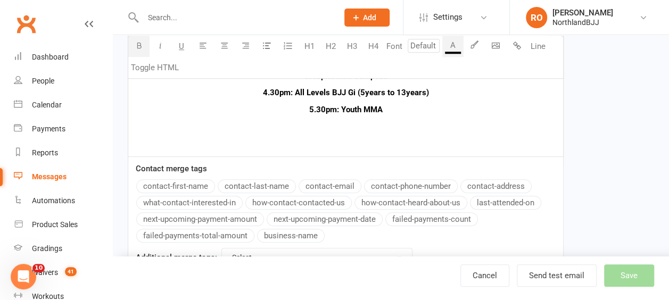
click at [339, 137] on p "﻿" at bounding box center [346, 143] width 422 height 13
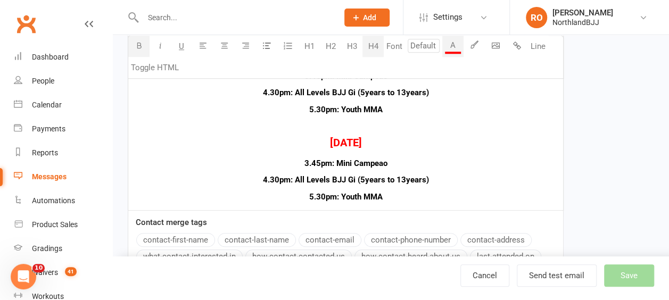
click at [330, 138] on span "[DATE]" at bounding box center [346, 142] width 32 height 13
click at [411, 144] on h4 "Thursday, 23rd September" at bounding box center [346, 143] width 422 height 12
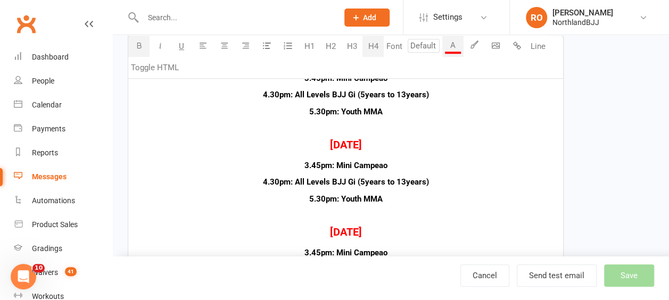
scroll to position [320, 0]
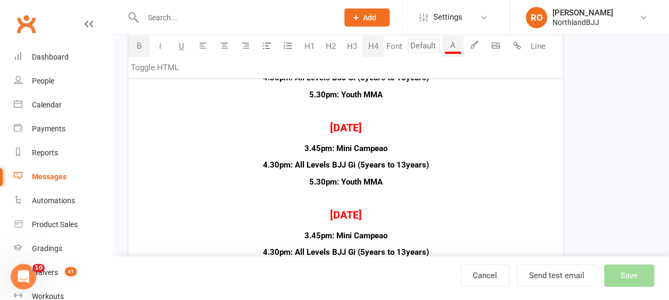
click at [330, 128] on span "[DATE]" at bounding box center [346, 127] width 32 height 13
click at [353, 125] on span "Thursday, 23rd September" at bounding box center [346, 127] width 32 height 13
click at [351, 211] on span "[DATE]" at bounding box center [346, 215] width 32 height 13
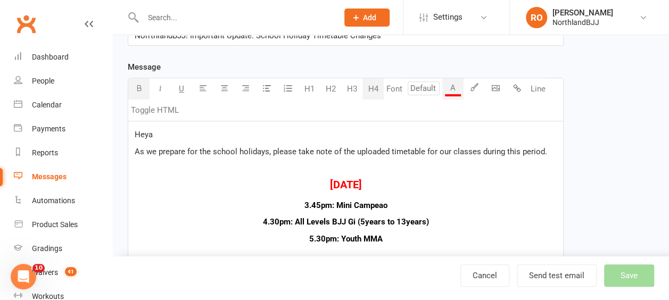
scroll to position [160, 0]
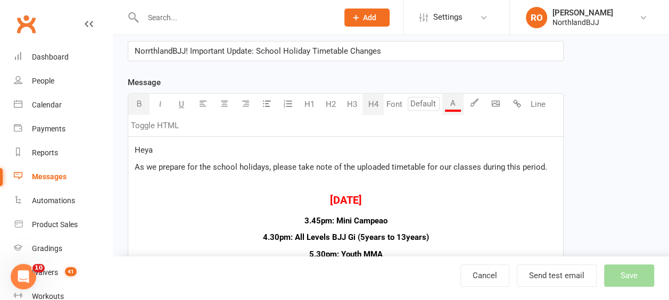
click at [157, 151] on p "Heya" at bounding box center [346, 150] width 422 height 13
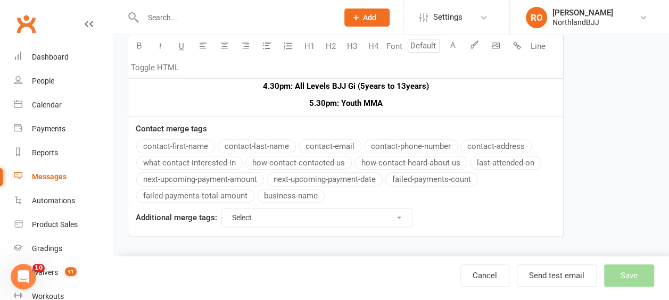
scroll to position [158, 0]
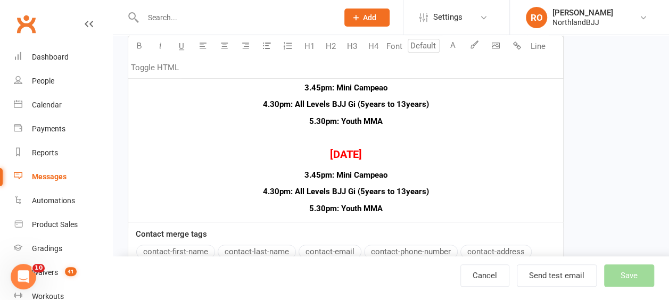
scroll to position [467, 0]
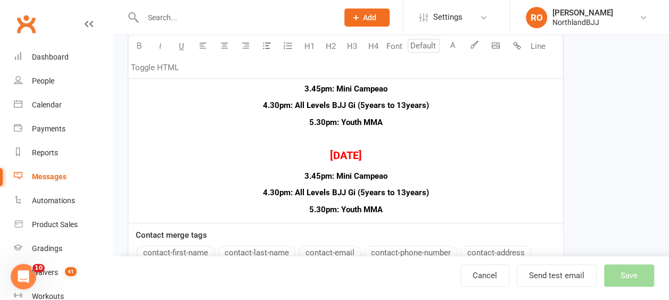
click at [400, 207] on p "5.30pm: Youth MMA" at bounding box center [346, 209] width 422 height 13
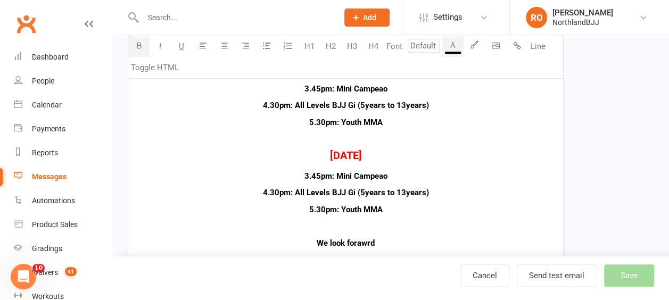
drag, startPoint x: 394, startPoint y: 238, endPoint x: 278, endPoint y: 232, distance: 116.2
click at [278, 238] on p "We look forawrd" at bounding box center [346, 243] width 422 height 13
click at [138, 47] on icon "button" at bounding box center [139, 46] width 8 height 8
click at [199, 45] on icon "button" at bounding box center [203, 46] width 8 height 8
click at [200, 240] on p "We look forawrd" at bounding box center [346, 243] width 422 height 13
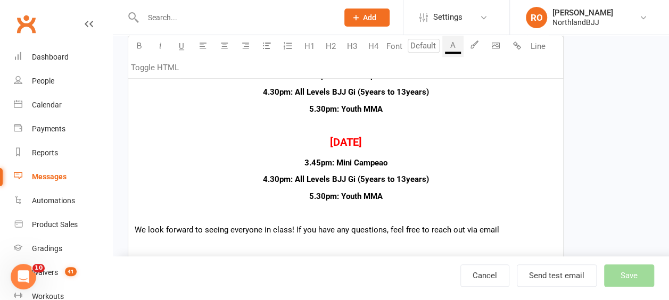
scroll to position [520, 0]
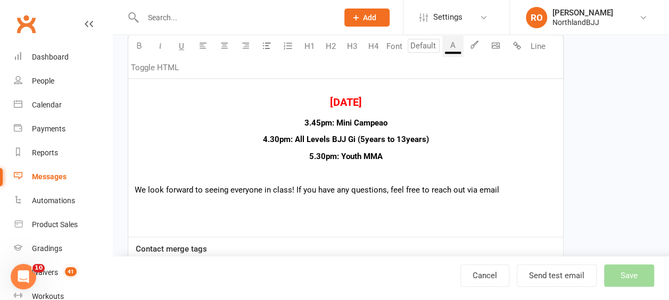
click at [150, 211] on p "﻿" at bounding box center [346, 206] width 422 height 13
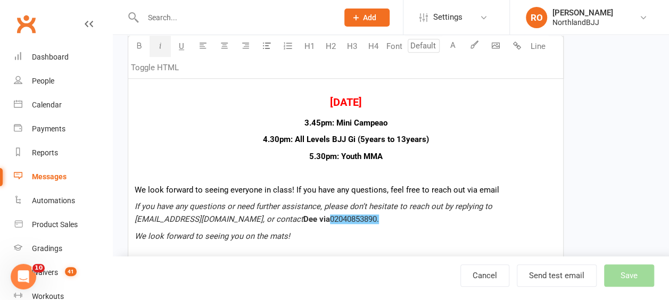
click at [318, 204] on span "If you have any questions or need further assistance, please don’t hesitate to …" at bounding box center [315, 213] width 360 height 22
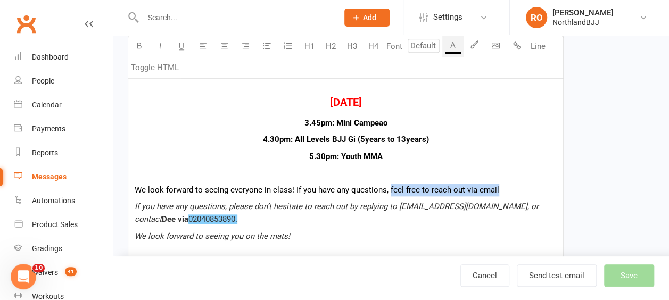
drag, startPoint x: 496, startPoint y: 188, endPoint x: 387, endPoint y: 190, distance: 108.7
click at [387, 190] on p "We look forward to seeing everyone in class! If you have any questions, feel fr…" at bounding box center [346, 190] width 422 height 13
copy span "feel free to reach out via email"
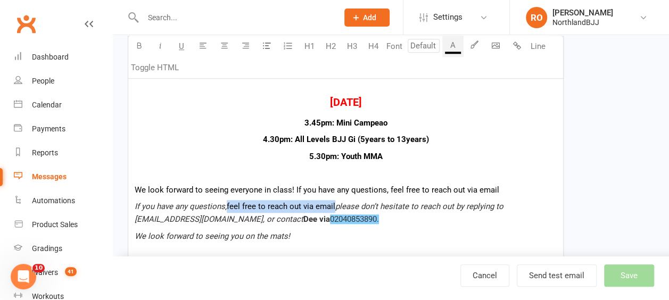
drag, startPoint x: 334, startPoint y: 203, endPoint x: 228, endPoint y: 200, distance: 106.6
click at [227, 204] on p "If you have any questions, feel free to reach out via email please don’t hesita…" at bounding box center [346, 213] width 422 height 26
click at [165, 48] on button "button" at bounding box center [160, 46] width 21 height 21
click at [156, 49] on button "button" at bounding box center [160, 46] width 21 height 21
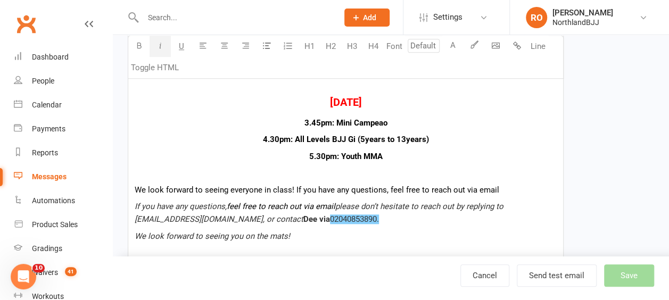
click at [379, 219] on p "If you have any questions, feel free to reach out via email please don’t hesita…" at bounding box center [346, 213] width 422 height 26
drag, startPoint x: 337, startPoint y: 203, endPoint x: 227, endPoint y: 202, distance: 110.2
click at [227, 202] on p "If you have any questions, feel free to reach out via email please don’t hesita…" at bounding box center [346, 213] width 422 height 26
click at [140, 50] on button "button" at bounding box center [138, 46] width 21 height 21
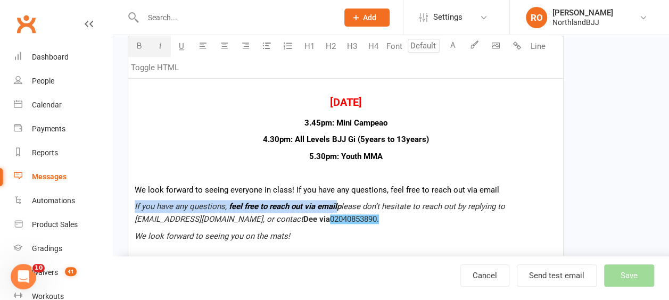
click at [140, 50] on button "button" at bounding box center [138, 46] width 21 height 21
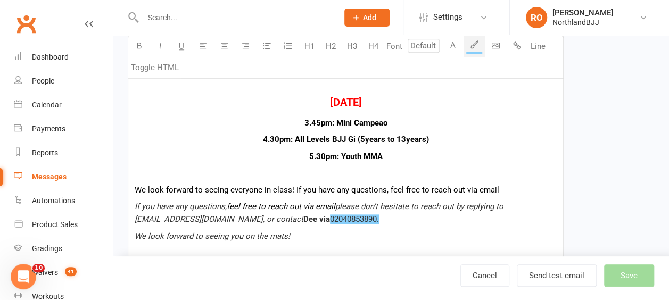
click at [378, 222] on p "If you have any questions, feel free to reach out via email please don’t hesita…" at bounding box center [346, 213] width 422 height 26
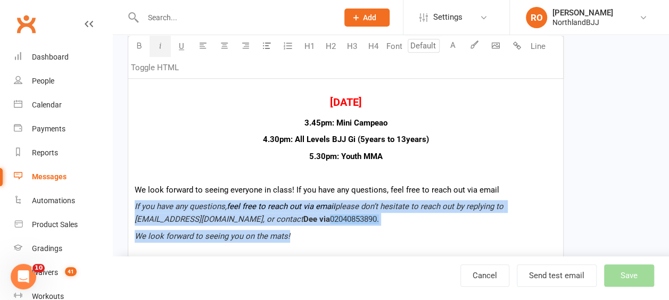
drag, startPoint x: 294, startPoint y: 234, endPoint x: 129, endPoint y: 206, distance: 167.4
click at [129, 206] on div "Heya ﻿ {contact-first-name} , As we prepare for the school holidays, please tak…" at bounding box center [345, 49] width 435 height 544
click at [455, 45] on button "A" at bounding box center [453, 46] width 21 height 21
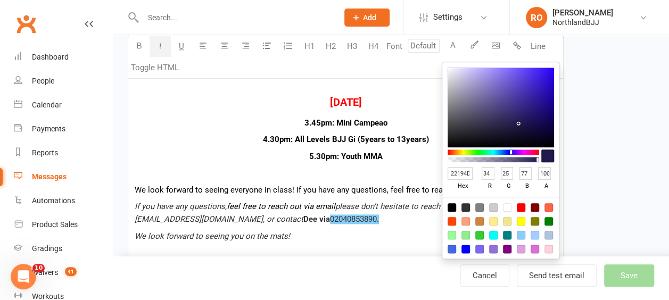
click at [479, 207] on div at bounding box center [480, 207] width 9 height 9
type input "808080"
type input "128"
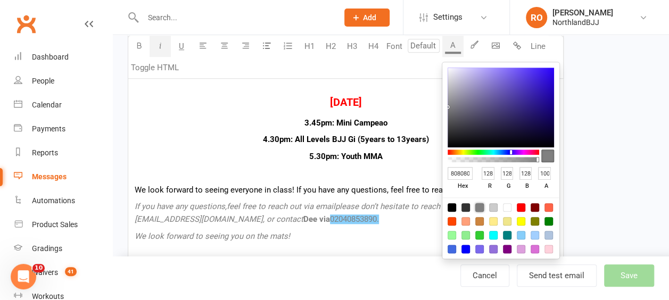
click at [464, 208] on div at bounding box center [466, 207] width 9 height 9
type input "333333"
type input "51"
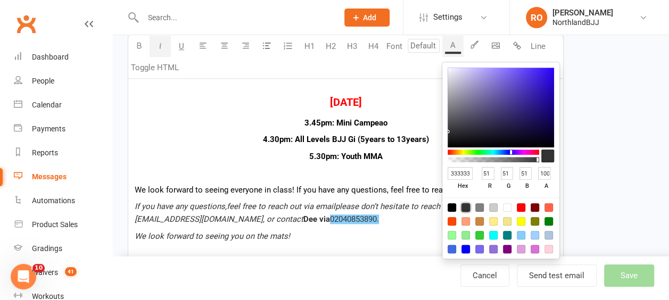
click at [187, 130] on div "Heya ﻿ {contact-first-name} , As we prepare for the school holidays, please tak…" at bounding box center [345, 49] width 435 height 544
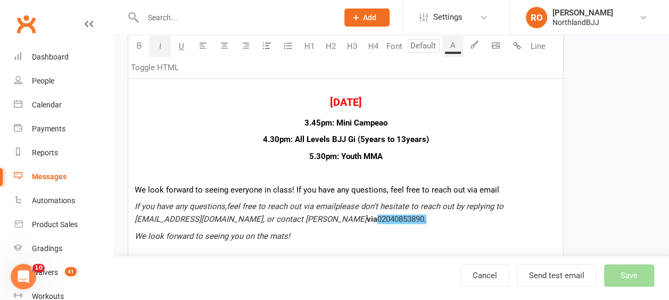
click at [383, 244] on div "Heya ﻿ {contact-first-name} , As we prepare for the school holidays, please tak…" at bounding box center [345, 49] width 435 height 544
click at [367, 215] on span "via" at bounding box center [372, 220] width 11 height 10
click at [365, 226] on div "Heya ﻿ {contact-first-name} , As we prepare for the school holidays, please tak…" at bounding box center [345, 49] width 435 height 544
drag, startPoint x: 268, startPoint y: 218, endPoint x: 256, endPoint y: 217, distance: 12.8
click at [256, 217] on p "If you have any questions, feel free to reach out via email please don’t hesita…" at bounding box center [346, 213] width 422 height 26
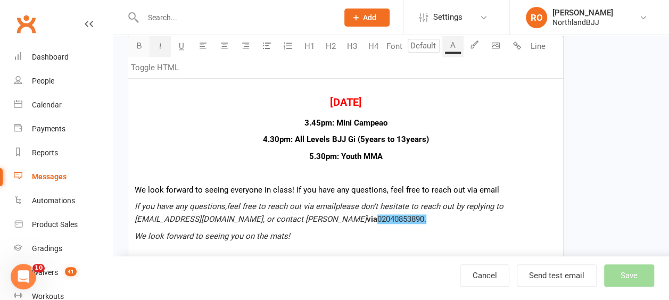
click at [140, 44] on icon "button" at bounding box center [139, 46] width 8 height 8
click at [377, 236] on p "We look forward to seeing you on the mats!" at bounding box center [346, 236] width 422 height 13
drag, startPoint x: 280, startPoint y: 217, endPoint x: 240, endPoint y: 162, distance: 68.6
click at [365, 217] on span "via" at bounding box center [370, 220] width 11 height 10
click at [135, 45] on icon "button" at bounding box center [139, 46] width 8 height 8
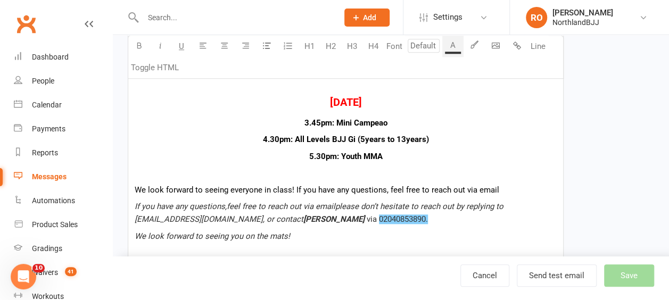
click at [356, 233] on p "We look forward to seeing you on the mats!" at bounding box center [346, 236] width 422 height 13
click at [135, 215] on span "please don’t hesitate to reach out by replying to dee@northlandbjj.info, or con…" at bounding box center [320, 213] width 371 height 22
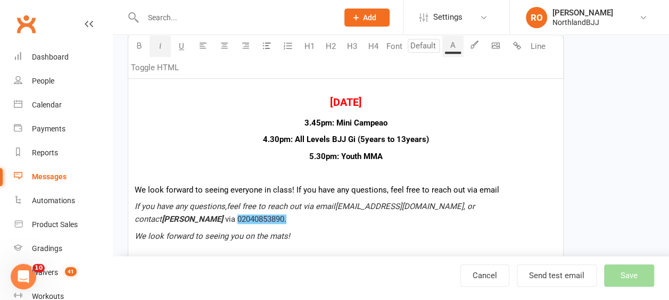
click at [428, 206] on span "dee@northlandbjj.info, or contact" at bounding box center [306, 213] width 342 height 22
click at [523, 201] on p "If you have any questions, feel free to reach out via email dee@northlandbjj.in…" at bounding box center [346, 213] width 422 height 26
drag, startPoint x: 547, startPoint y: 202, endPoint x: 513, endPoint y: 208, distance: 34.5
click at [513, 208] on p "If you have any questions, feel free to reach out via email dee@northlandbjj.in…" at bounding box center [346, 213] width 422 height 26
click at [138, 45] on icon "button" at bounding box center [139, 46] width 8 height 8
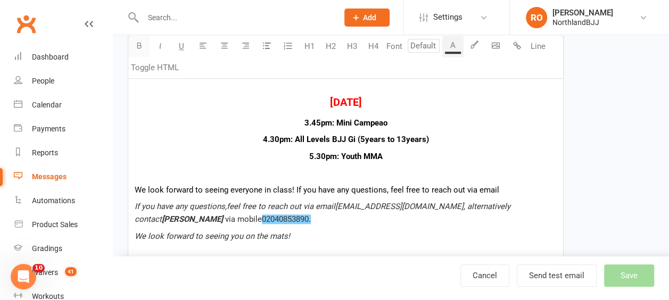
click at [138, 45] on icon "button" at bounding box center [139, 46] width 8 height 8
drag, startPoint x: 546, startPoint y: 204, endPoint x: 508, endPoint y: 204, distance: 38.9
click at [508, 204] on p "If you have any questions, feel free to reach out via email dee@northlandbjj.in…" at bounding box center [346, 213] width 422 height 26
click at [165, 45] on button "button" at bounding box center [160, 46] width 21 height 21
drag, startPoint x: 498, startPoint y: 225, endPoint x: 502, endPoint y: 219, distance: 6.5
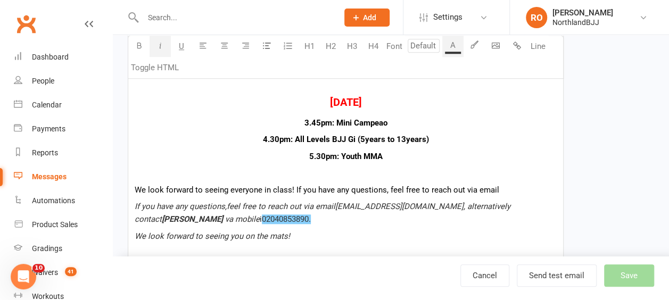
click at [497, 224] on div "Heya ﻿ {contact-first-name} , As we prepare for the school holidays, please tak…" at bounding box center [345, 49] width 435 height 544
click at [260, 215] on span "va mobile" at bounding box center [242, 220] width 35 height 10
click at [264, 216] on span "02040853890." at bounding box center [288, 220] width 49 height 10
click at [312, 224] on p "If you have any questions, feel free to reach out via email dee@northlandbjj.in…" at bounding box center [346, 213] width 422 height 26
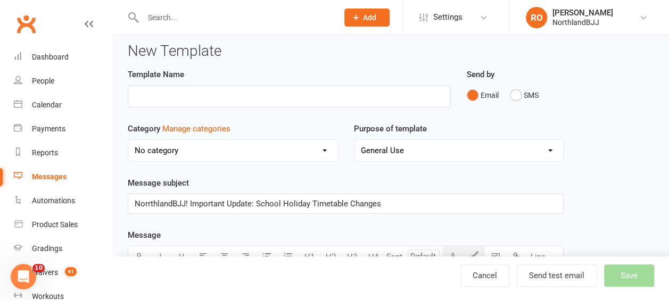
scroll to position [0, 0]
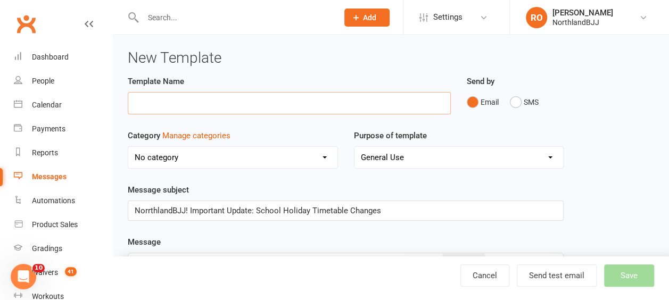
click at [201, 102] on input "text" at bounding box center [289, 103] width 323 height 22
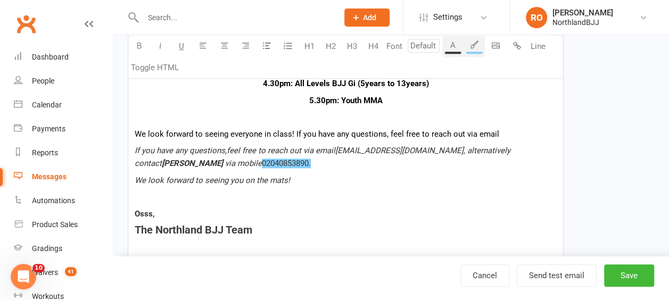
scroll to position [586, 0]
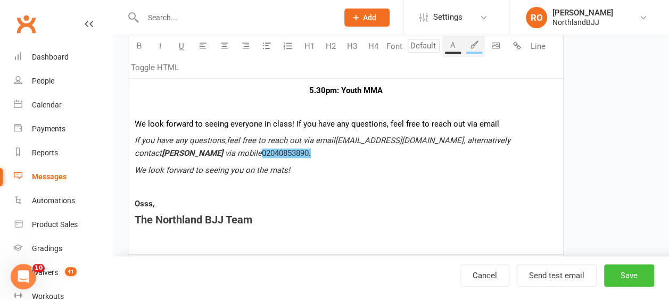
type input "School Holiday Timetable"
click at [629, 277] on button "Save" at bounding box center [629, 276] width 50 height 22
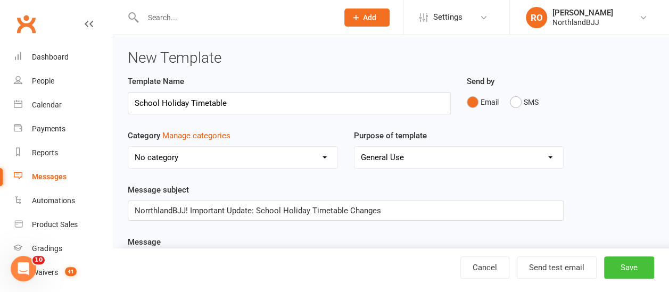
select select "50"
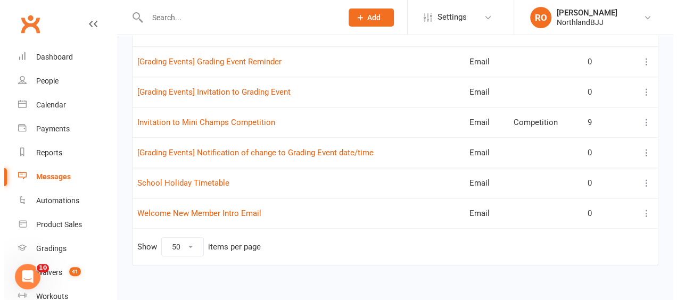
scroll to position [499, 0]
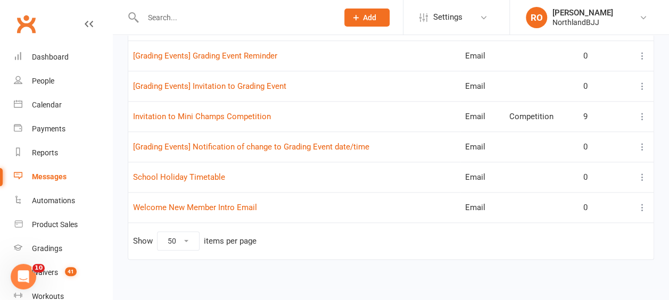
click at [641, 172] on icon at bounding box center [642, 177] width 11 height 11
click at [557, 191] on link "View" at bounding box center [587, 194] width 105 height 21
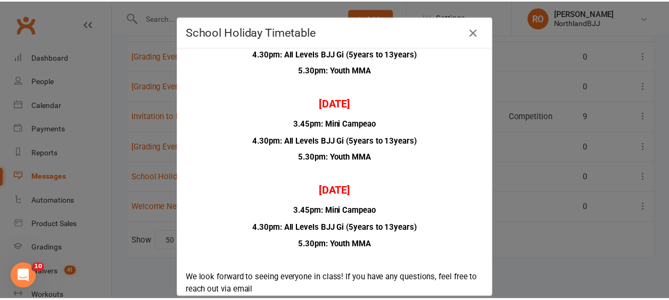
scroll to position [342, 0]
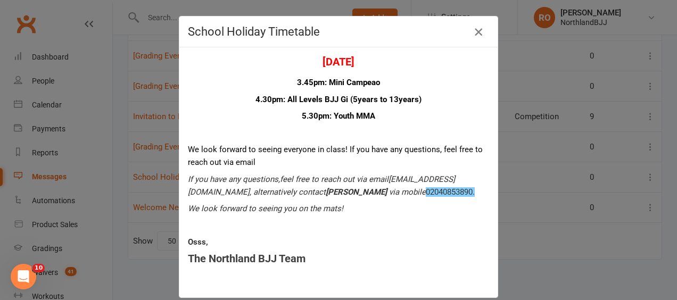
click at [472, 33] on icon "button" at bounding box center [478, 32] width 13 height 13
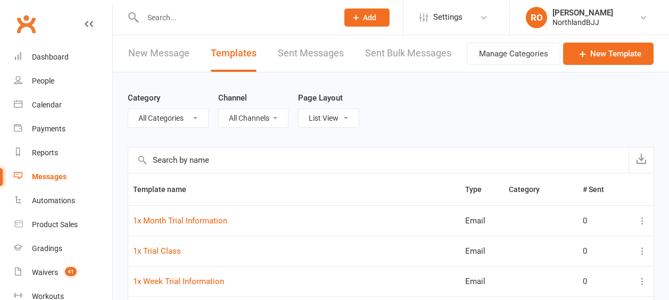
select select "50"
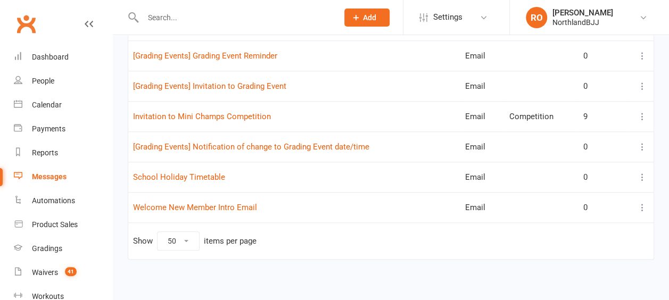
click at [647, 173] on icon at bounding box center [642, 177] width 11 height 11
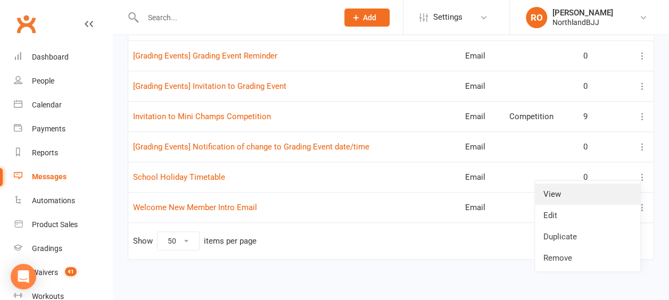
click at [564, 194] on link "View" at bounding box center [587, 194] width 105 height 21
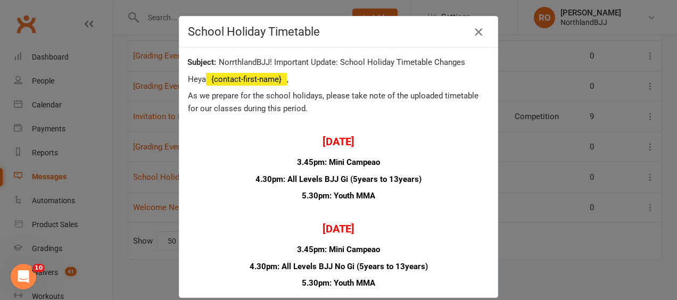
click at [477, 30] on icon "button" at bounding box center [478, 32] width 13 height 13
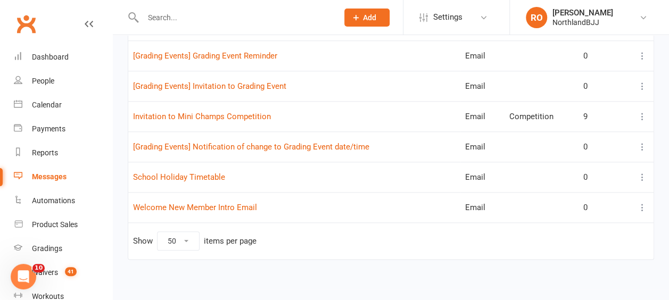
click at [643, 172] on icon at bounding box center [642, 177] width 11 height 11
click at [555, 219] on link "Edit" at bounding box center [587, 215] width 105 height 21
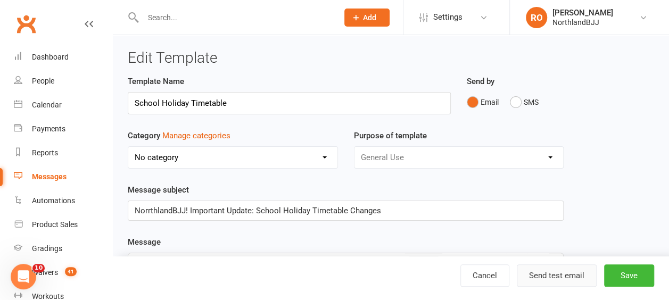
click at [573, 273] on button "Send test email" at bounding box center [557, 276] width 80 height 22
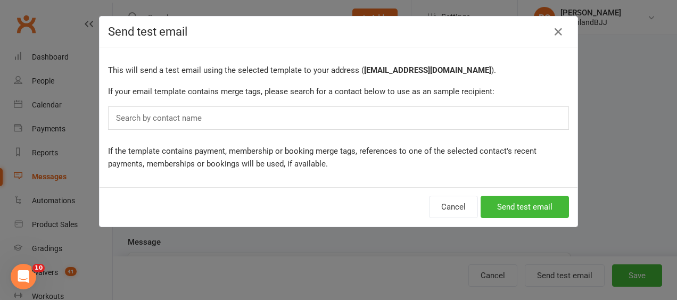
click at [215, 107] on div "Search by contact name" at bounding box center [338, 118] width 461 height 23
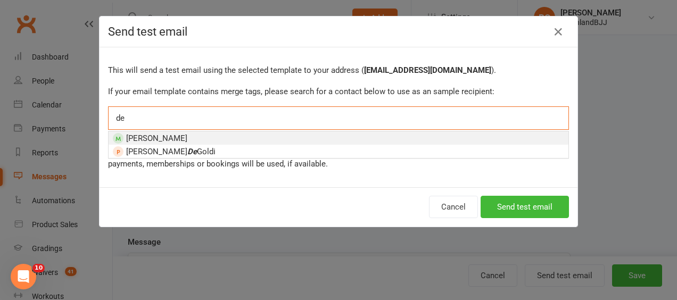
type input "d"
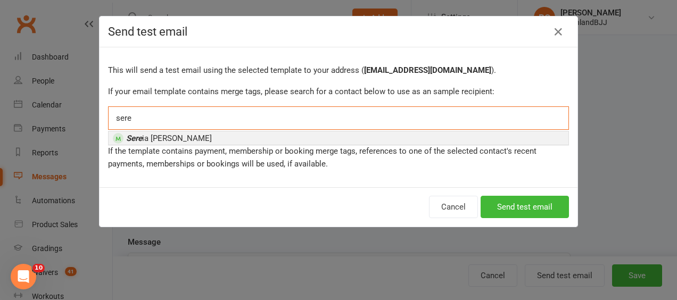
type input "sere"
click at [158, 133] on ng-include "Sere ia [PERSON_NAME]" at bounding box center [162, 138] width 99 height 10
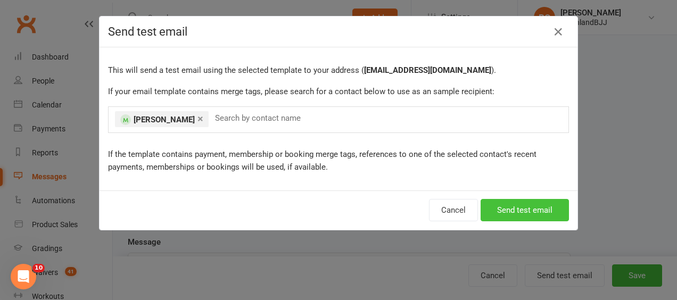
click at [525, 207] on button "Send test email" at bounding box center [525, 210] width 88 height 22
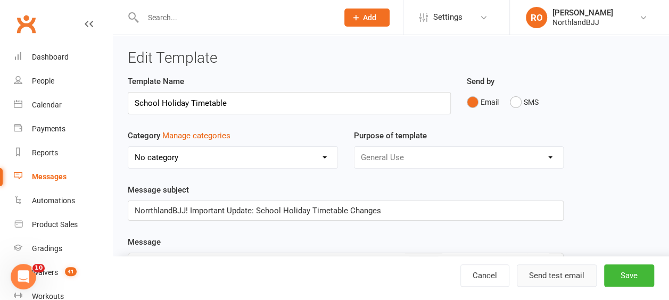
click at [568, 280] on button "Send test email" at bounding box center [557, 276] width 80 height 22
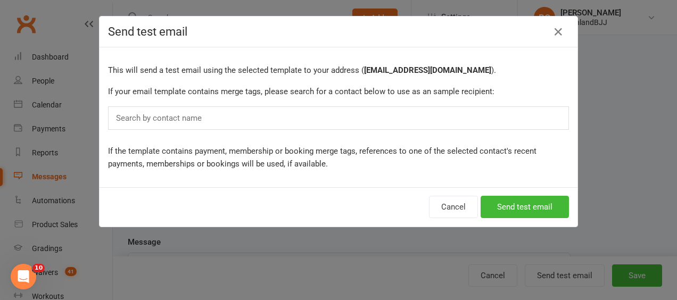
click at [207, 117] on div "Search by contact name" at bounding box center [338, 118] width 461 height 23
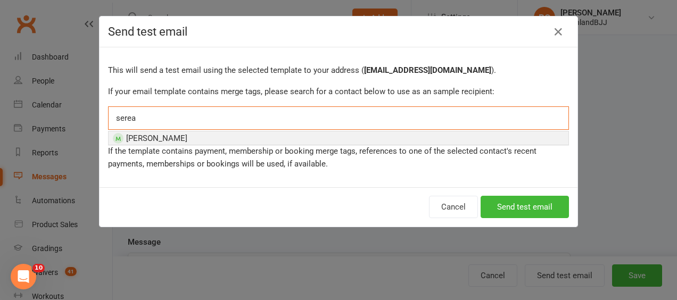
type input "serea"
click at [194, 136] on li "[PERSON_NAME]" at bounding box center [339, 138] width 460 height 13
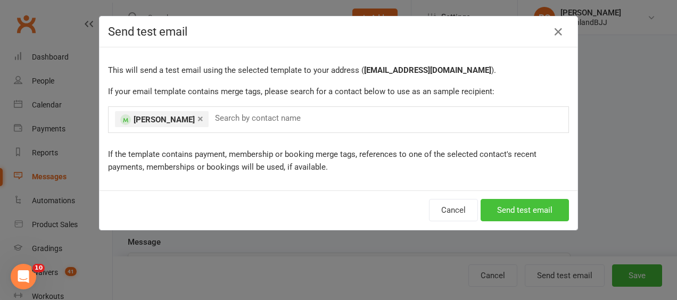
click at [522, 211] on button "Send test email" at bounding box center [525, 210] width 88 height 22
